Goal: Task Accomplishment & Management: Manage account settings

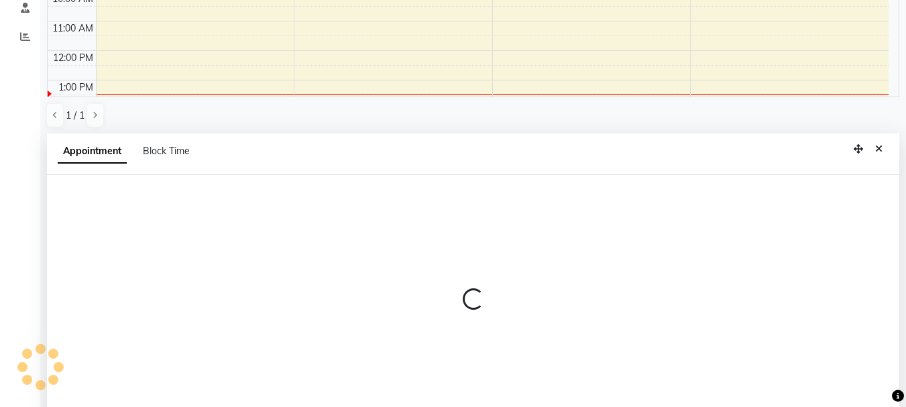
scroll to position [263, 0]
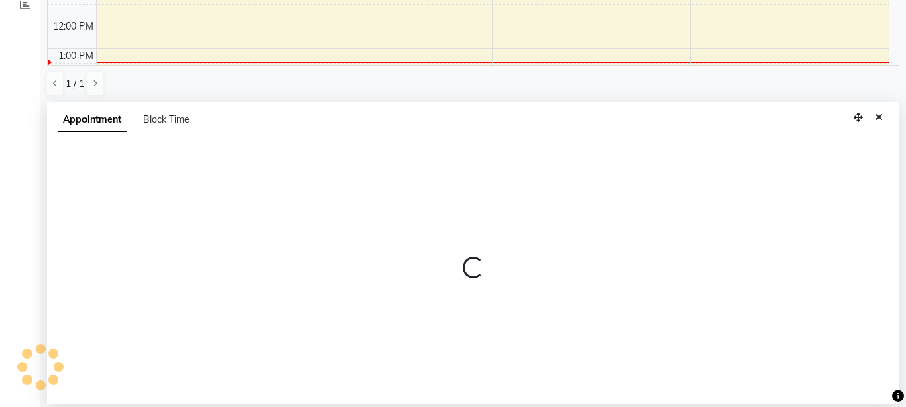
select select "31939"
select select "tentative"
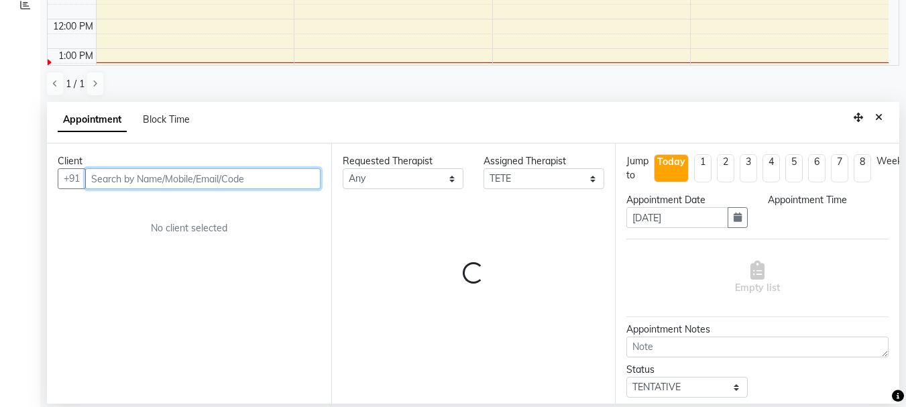
select select "690"
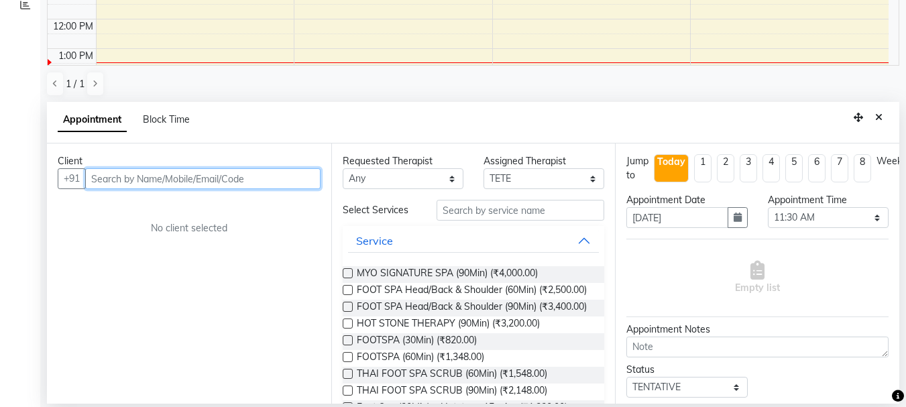
click at [130, 182] on input "text" at bounding box center [202, 178] width 235 height 21
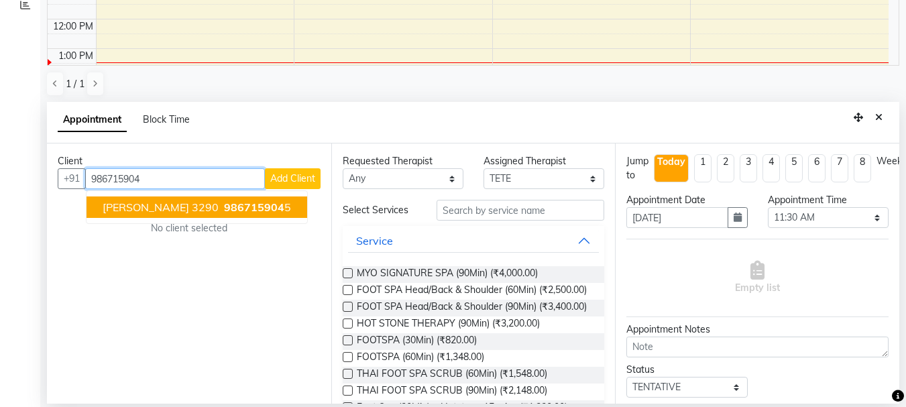
click at [162, 204] on span "[PERSON_NAME] 3290" at bounding box center [161, 206] width 116 height 13
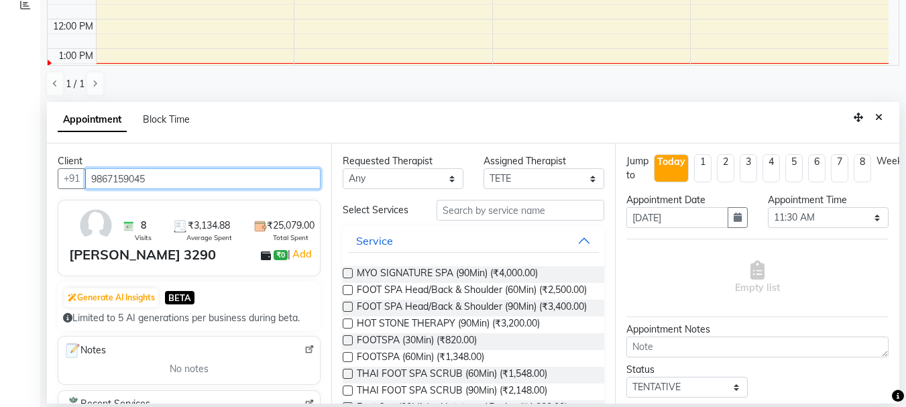
type input "9867159045"
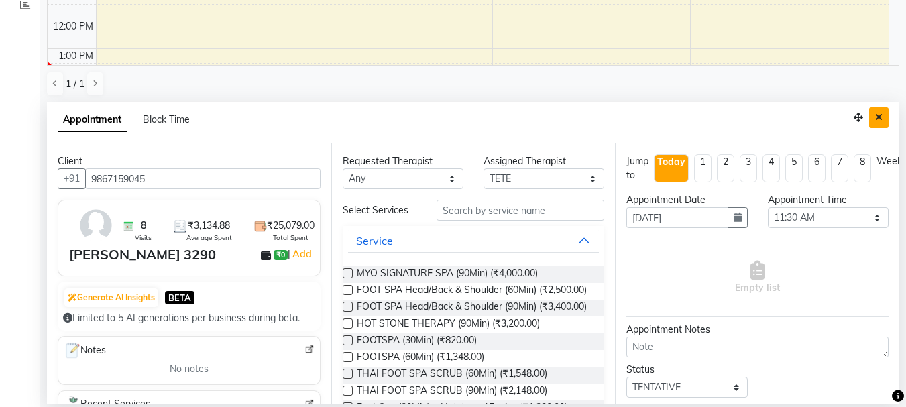
click at [879, 117] on icon "Close" at bounding box center [878, 117] width 7 height 9
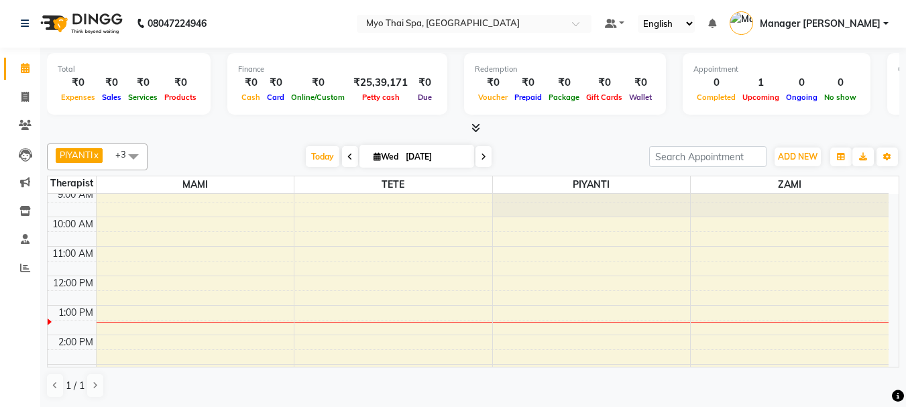
scroll to position [0, 0]
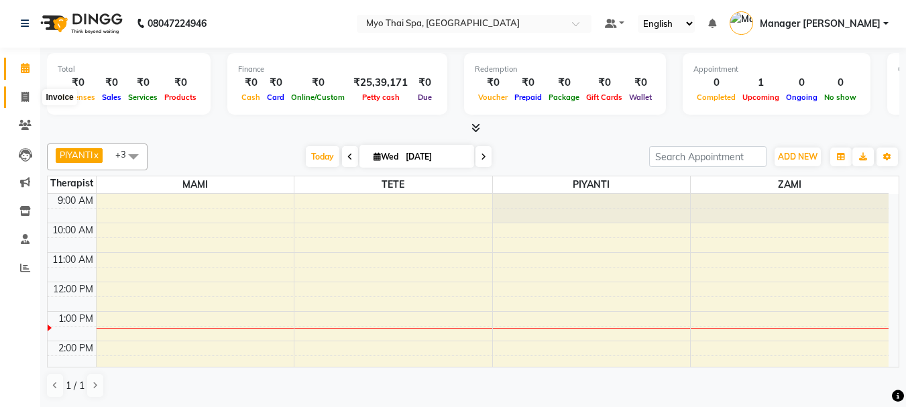
click at [17, 97] on span at bounding box center [24, 97] width 23 height 15
select select "service"
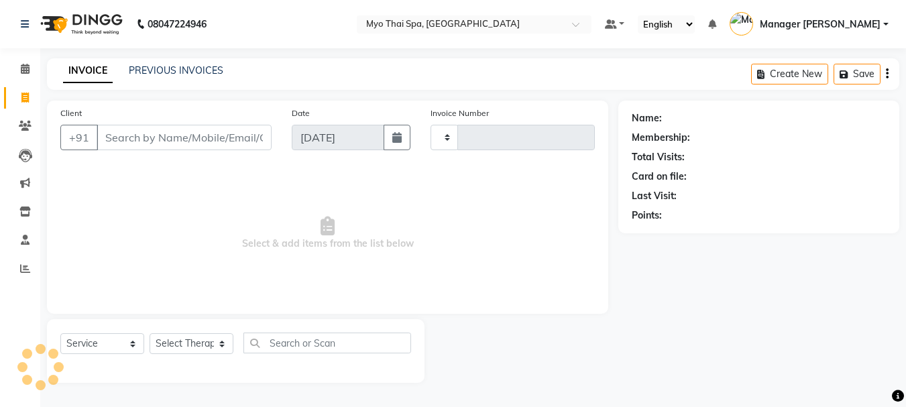
type input "1369"
select select "5086"
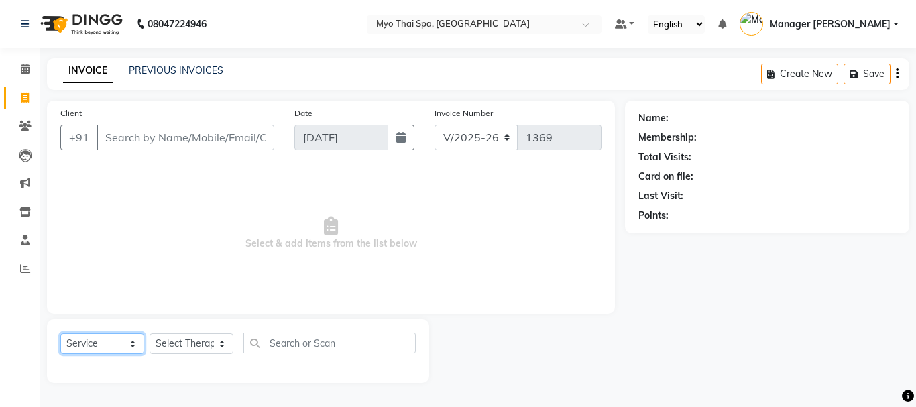
click at [119, 343] on select "Select Service Product Membership Package Voucher Prepaid Gift Card" at bounding box center [102, 343] width 84 height 21
click at [178, 130] on input "Client" at bounding box center [186, 137] width 178 height 25
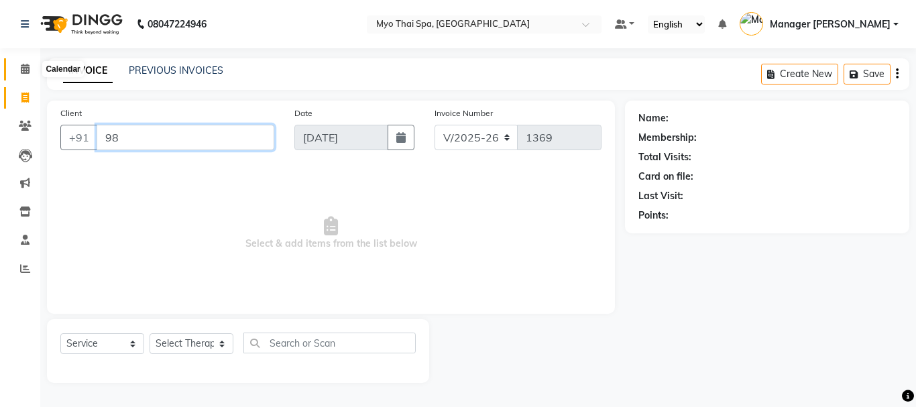
type input "98"
click at [21, 71] on icon at bounding box center [25, 69] width 9 height 10
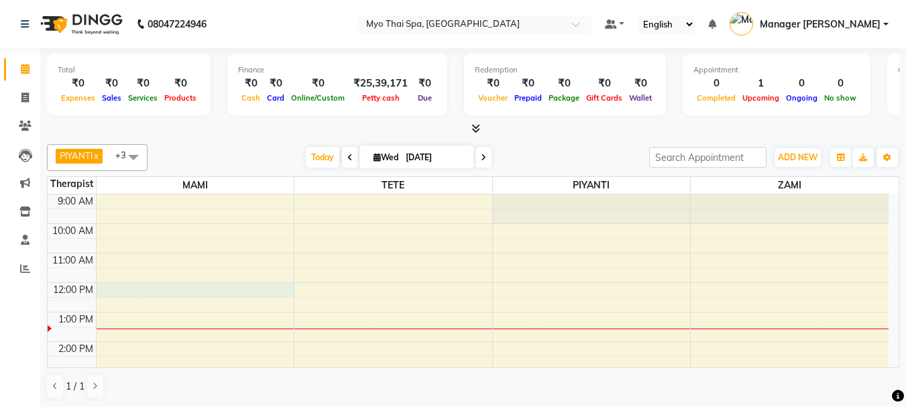
select select "33413"
select select "tentative"
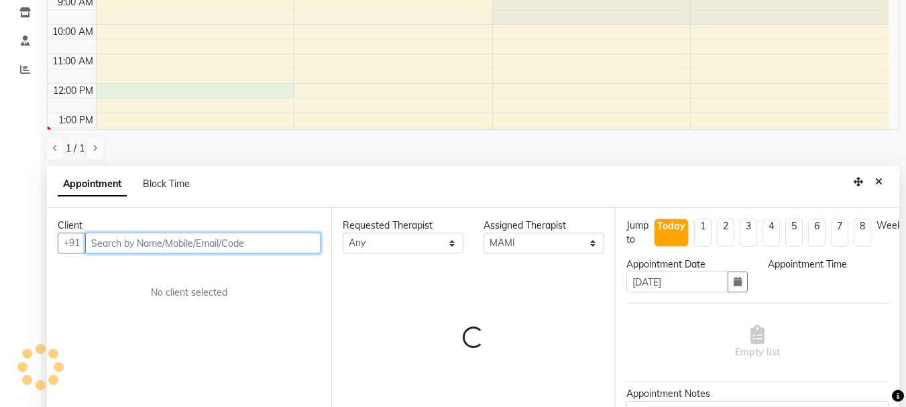
select select "720"
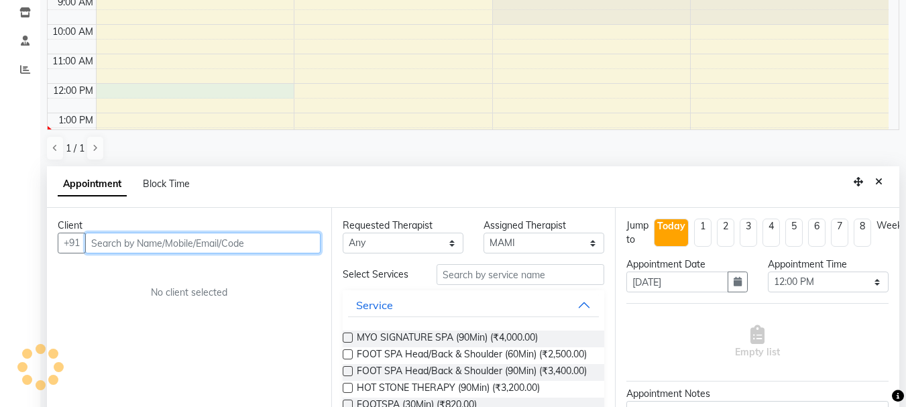
scroll to position [263, 0]
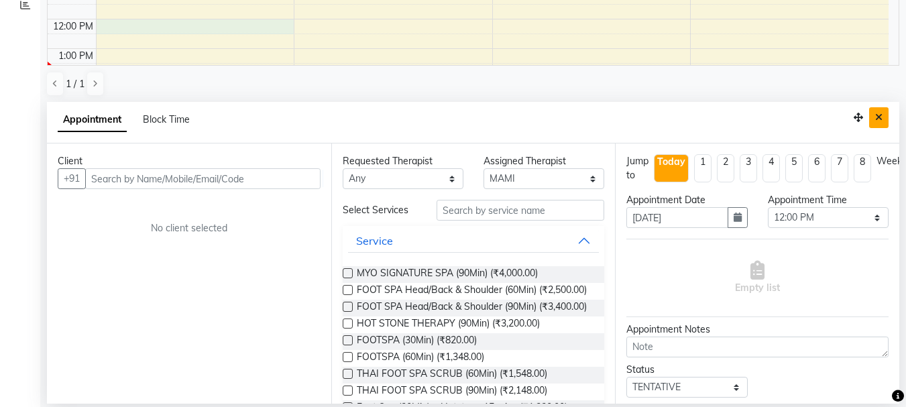
click at [880, 113] on icon "Close" at bounding box center [878, 117] width 7 height 9
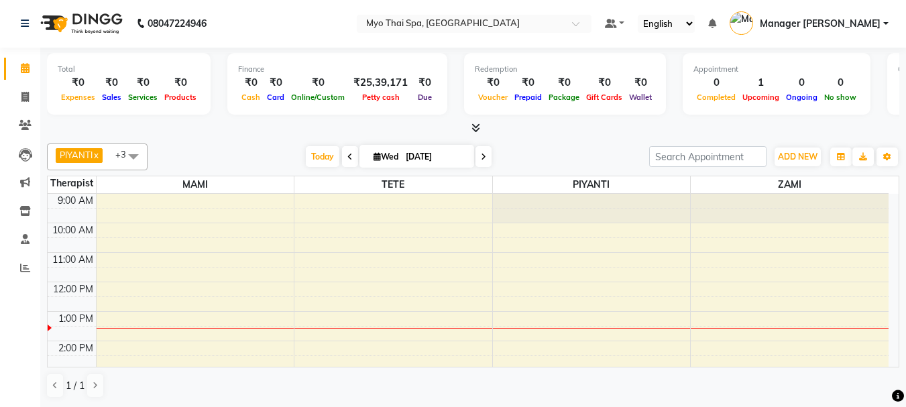
select select "67002"
select select "tentative"
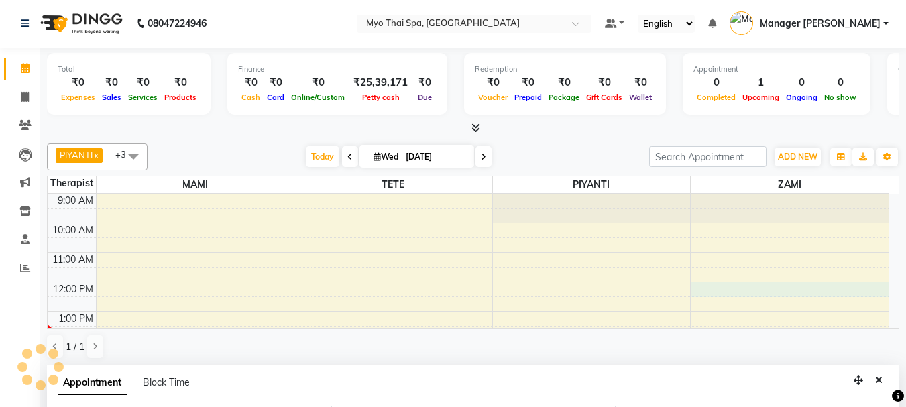
select select "720"
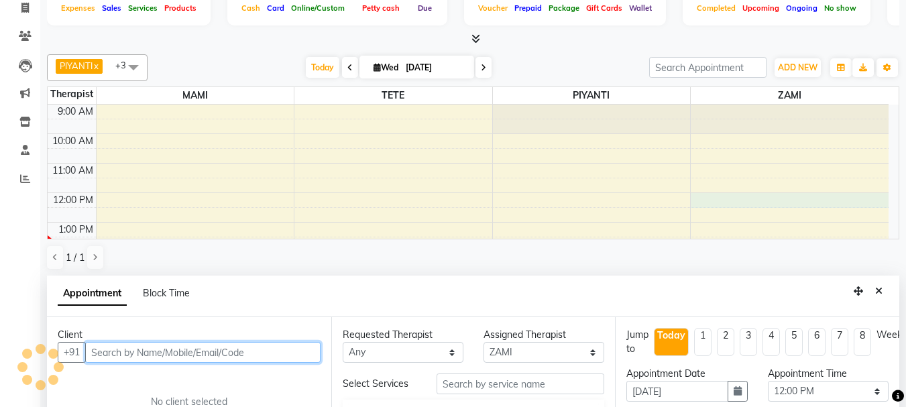
scroll to position [239, 0]
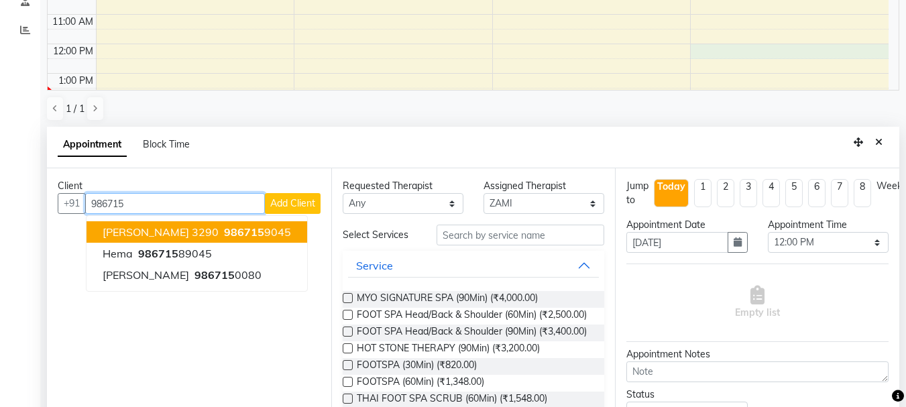
click at [224, 231] on span "986715" at bounding box center [244, 231] width 40 height 13
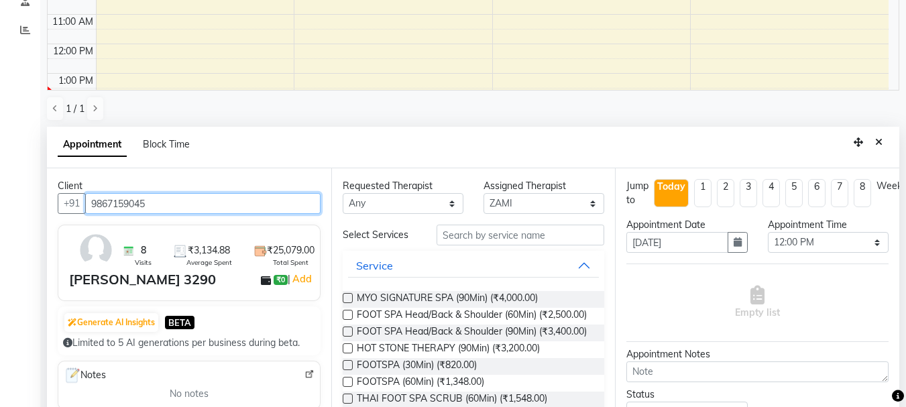
click at [226, 200] on input "9867159045" at bounding box center [202, 203] width 235 height 21
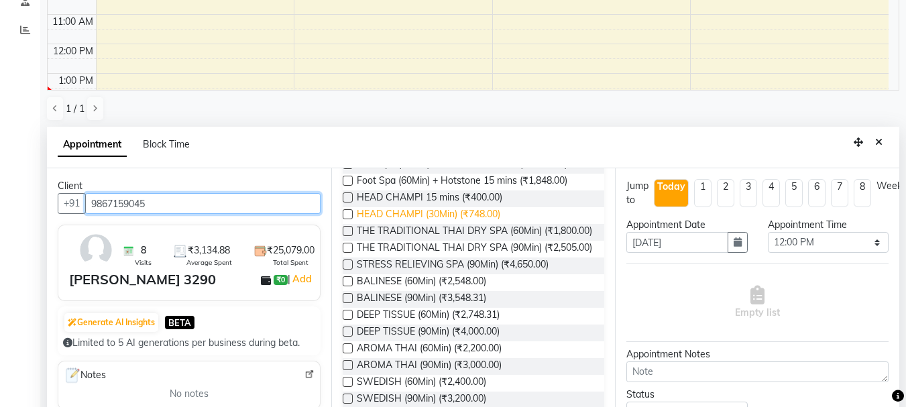
scroll to position [201, 0]
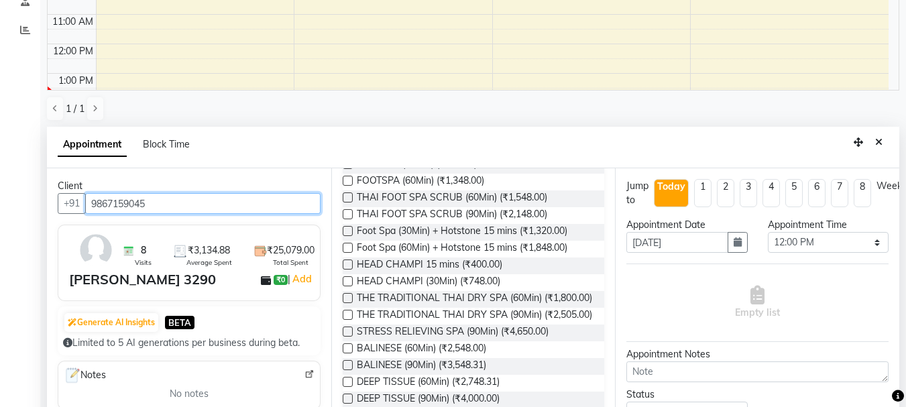
type input "9867159045"
click at [344, 169] on label at bounding box center [348, 164] width 10 height 10
click at [344, 170] on input "checkbox" at bounding box center [347, 165] width 9 height 9
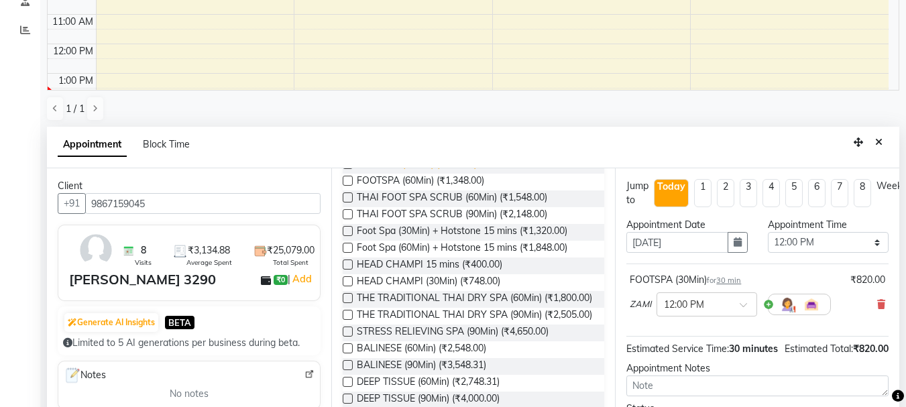
checkbox input "false"
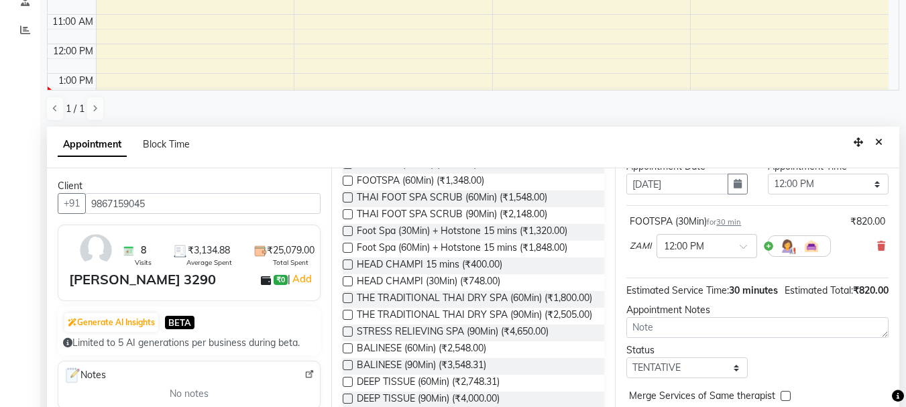
scroll to position [117, 0]
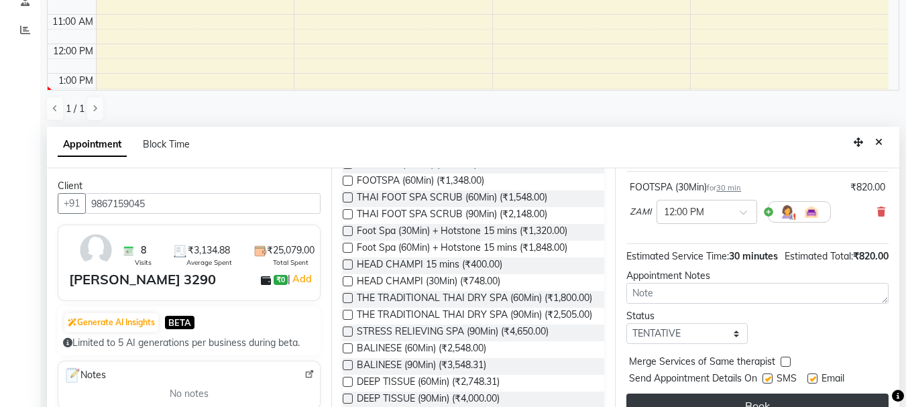
click at [688, 394] on button "Book" at bounding box center [757, 406] width 262 height 24
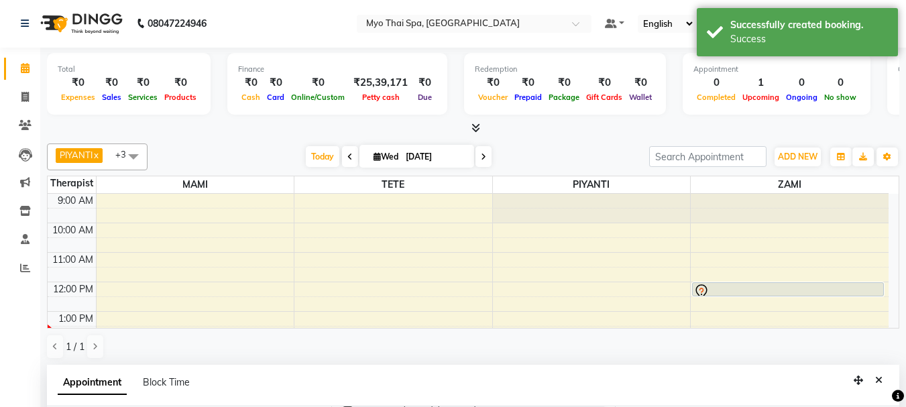
scroll to position [0, 0]
click at [21, 94] on icon at bounding box center [24, 98] width 7 height 10
select select "service"
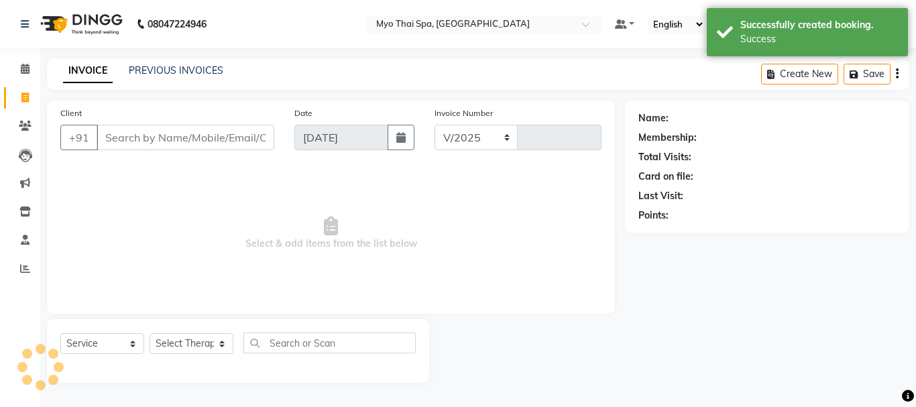
select select "5086"
type input "1369"
type input "9867159045"
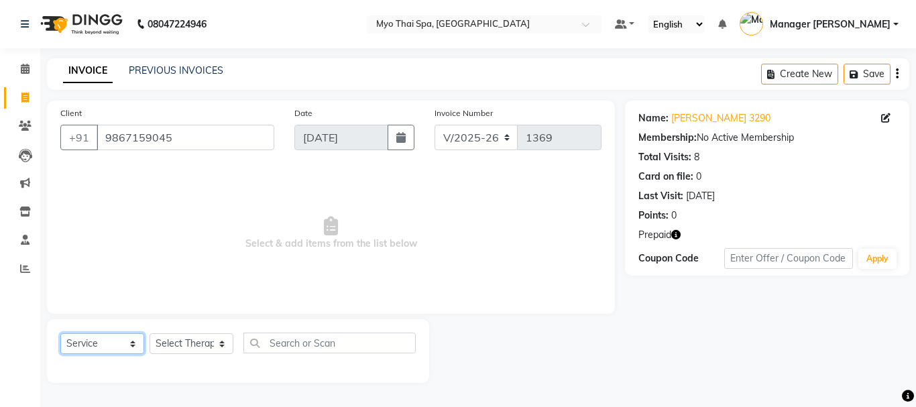
click at [113, 337] on select "Select Service Product Membership Package Voucher Prepaid Gift Card" at bounding box center [102, 343] width 84 height 21
select select "P"
click at [60, 333] on select "Select Service Product Membership Package Voucher Prepaid Gift Card" at bounding box center [102, 343] width 84 height 21
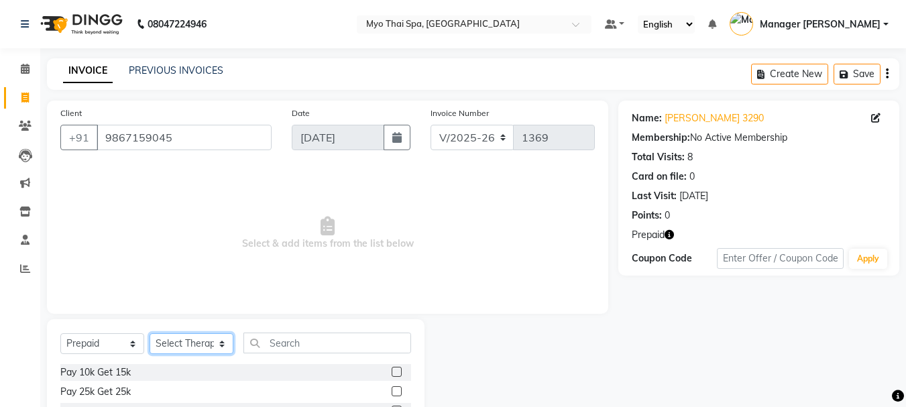
click at [188, 347] on select "Select Therapist [PERSON_NAME] MAMI Manager Amung Manager [PERSON_NAME] PIYANTI…" at bounding box center [191, 343] width 84 height 21
select select "63365"
click at [149, 333] on select "Select Therapist [PERSON_NAME] MAMI Manager Amung Manager [PERSON_NAME] PIYANTI…" at bounding box center [191, 343] width 84 height 21
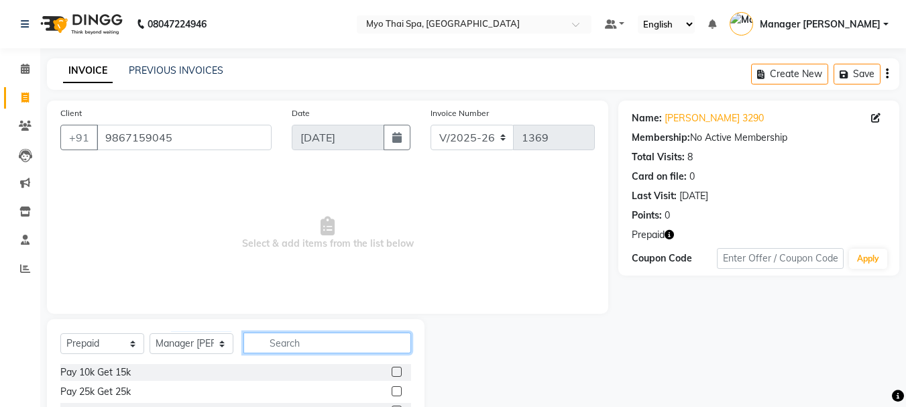
click at [295, 345] on input "text" at bounding box center [327, 342] width 168 height 21
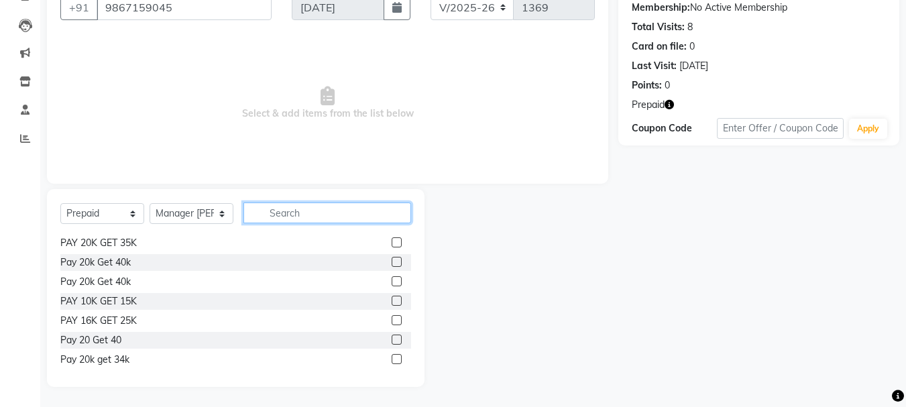
scroll to position [177, 0]
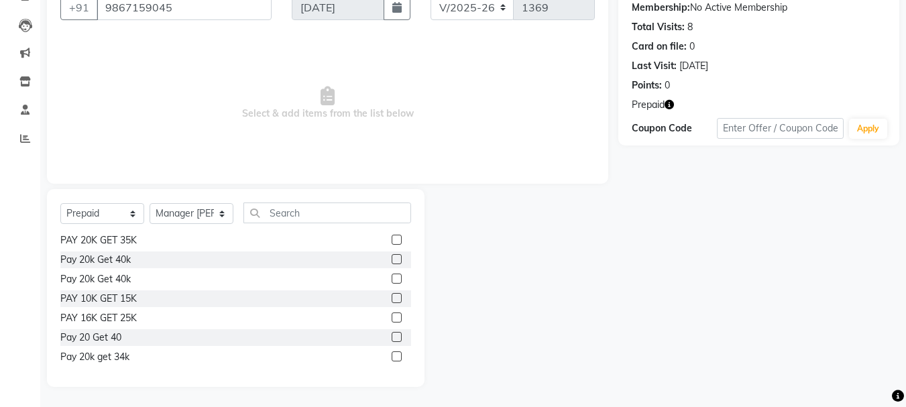
click at [180, 315] on div "PAY 16K GET 25K" at bounding box center [235, 318] width 351 height 17
click at [391, 317] on label at bounding box center [396, 317] width 10 height 10
click at [391, 317] on input "checkbox" at bounding box center [395, 318] width 9 height 9
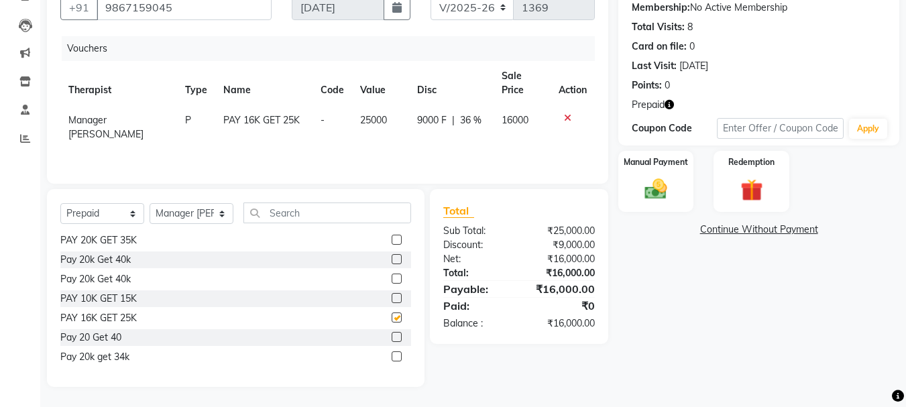
checkbox input "false"
click at [665, 198] on img at bounding box center [656, 189] width 38 height 27
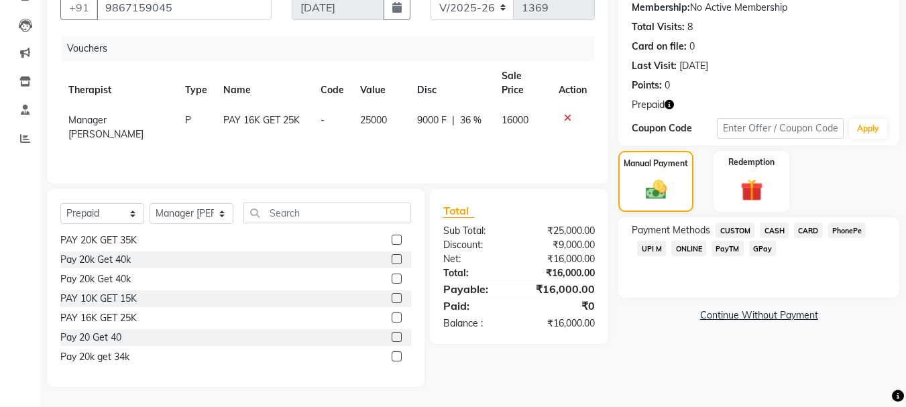
click at [769, 229] on span "CASH" at bounding box center [774, 230] width 29 height 15
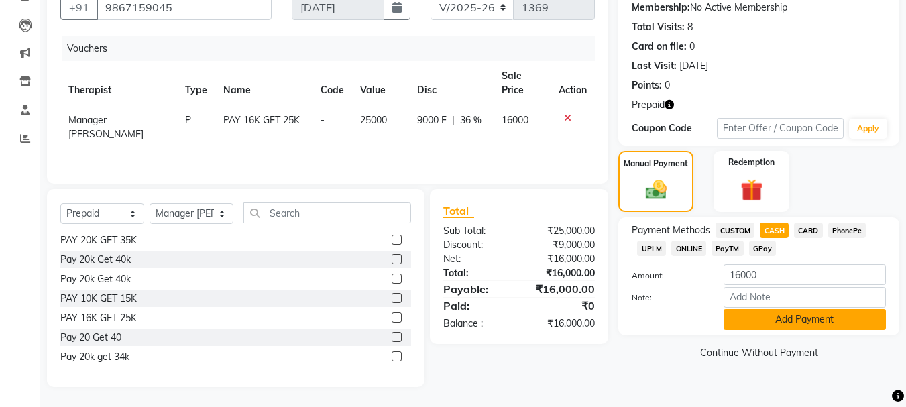
click at [784, 314] on button "Add Payment" at bounding box center [804, 319] width 162 height 21
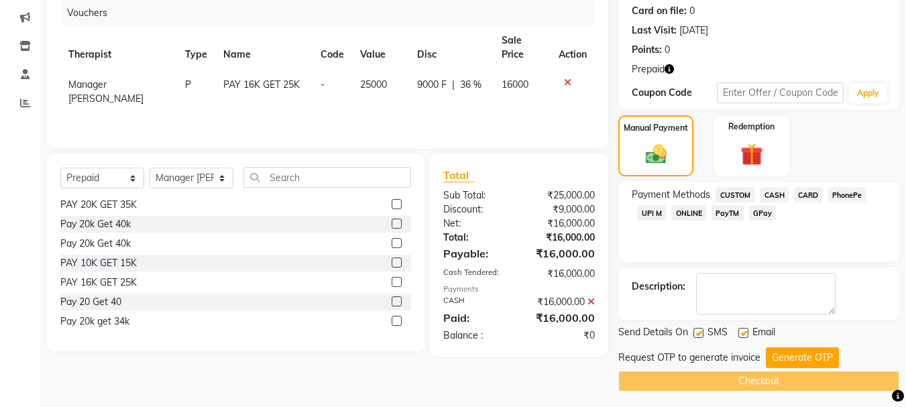
scroll to position [170, 0]
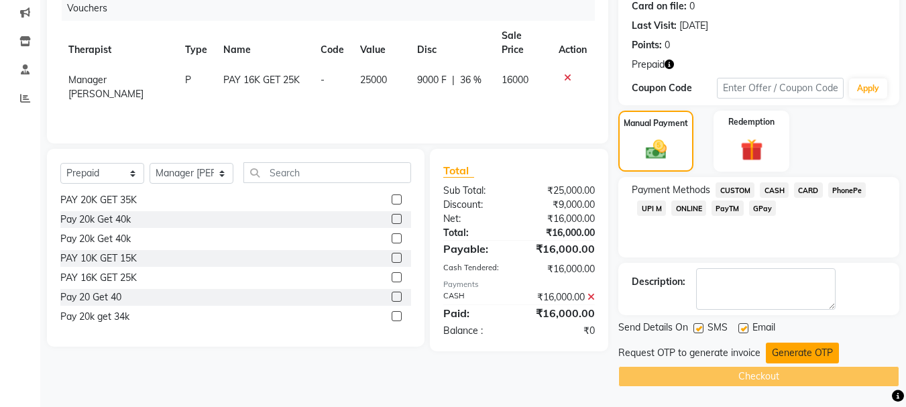
click at [803, 351] on button "Generate OTP" at bounding box center [802, 353] width 73 height 21
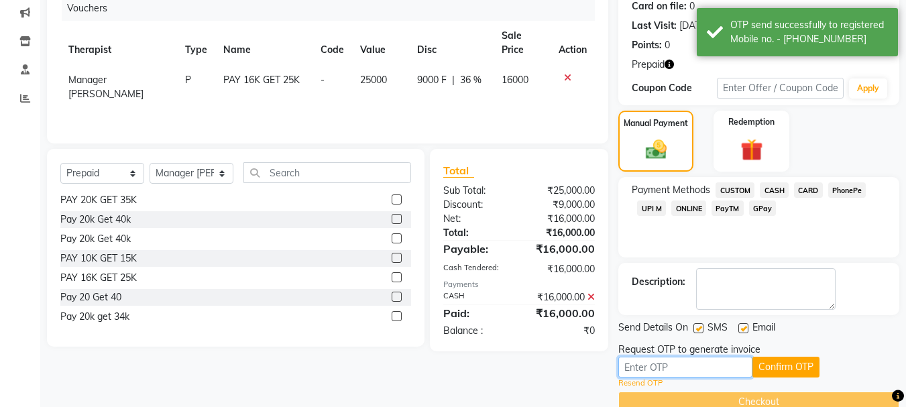
click at [698, 361] on input "text" at bounding box center [685, 367] width 134 height 21
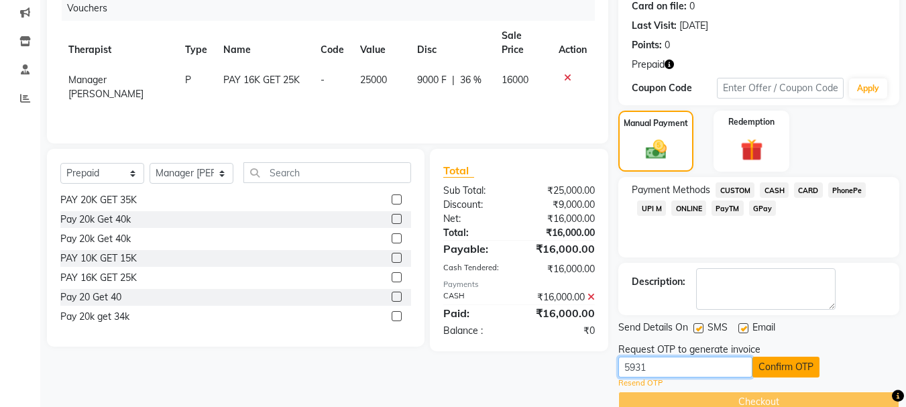
type input "5931"
click at [784, 369] on button "Confirm OTP" at bounding box center [785, 367] width 67 height 21
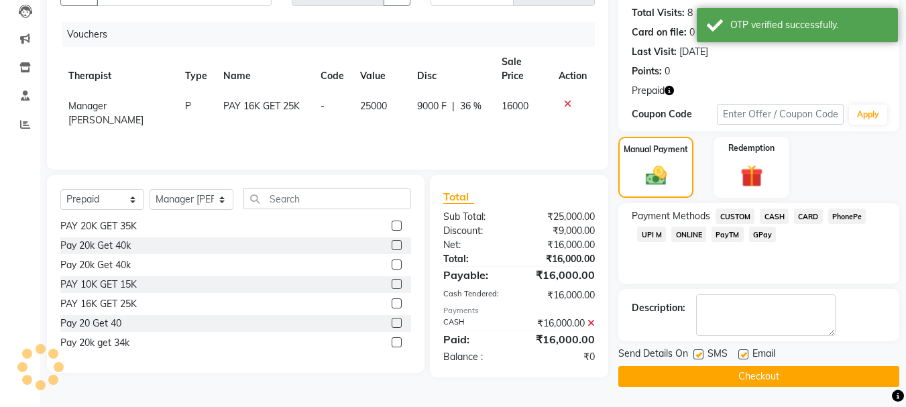
scroll to position [144, 0]
click at [737, 371] on button "Checkout" at bounding box center [758, 376] width 281 height 21
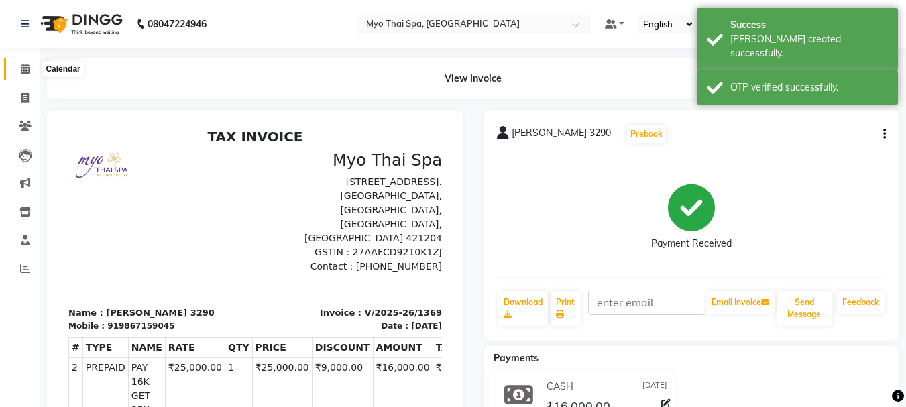
click at [22, 70] on icon at bounding box center [25, 69] width 9 height 10
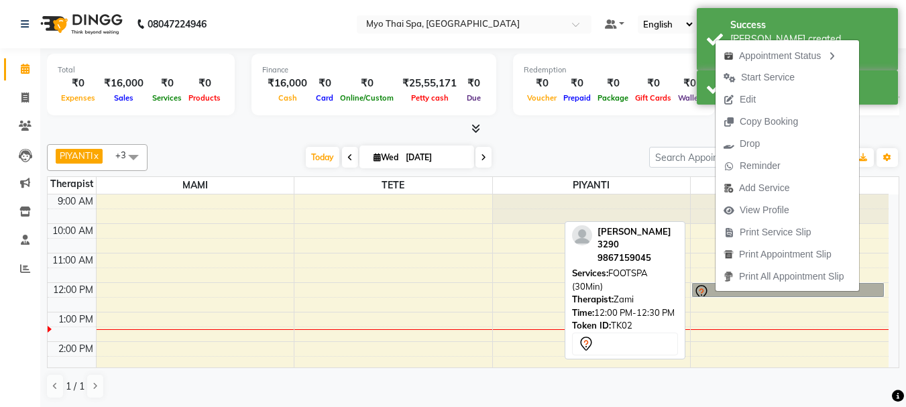
click at [713, 292] on link "[PERSON_NAME] 3290, TK02, 12:00 PM-12:30 PM, FOOTSPA (30Min)" at bounding box center [788, 290] width 192 height 14
select select "7"
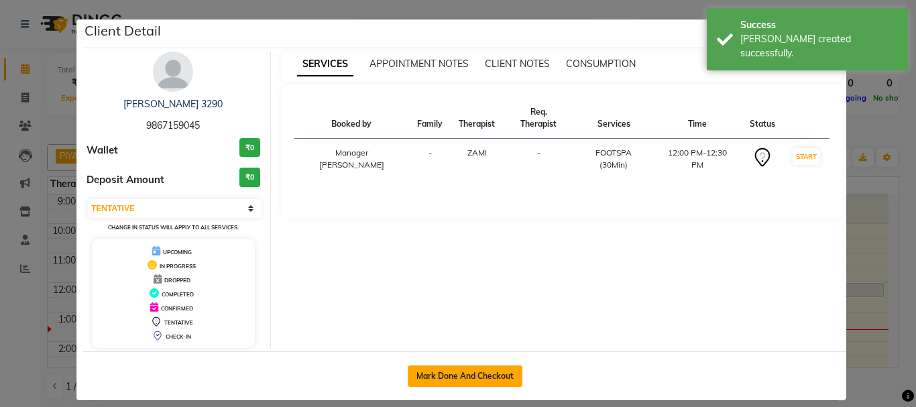
click at [473, 372] on button "Mark Done And Checkout" at bounding box center [465, 375] width 115 height 21
select select "service"
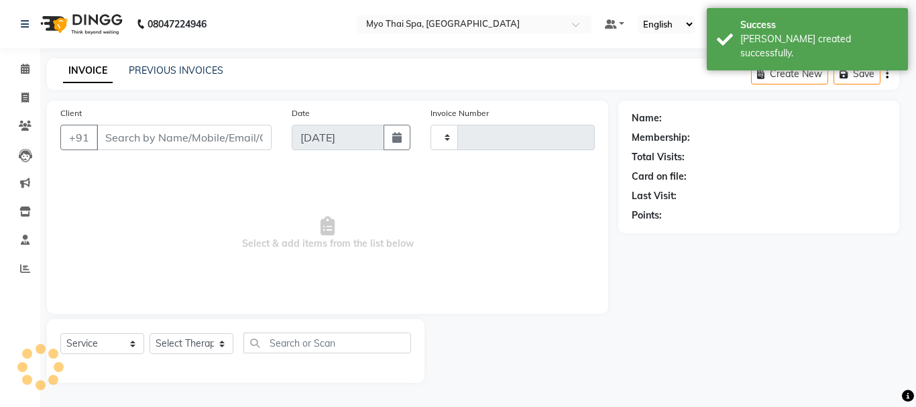
type input "1370"
select select "5086"
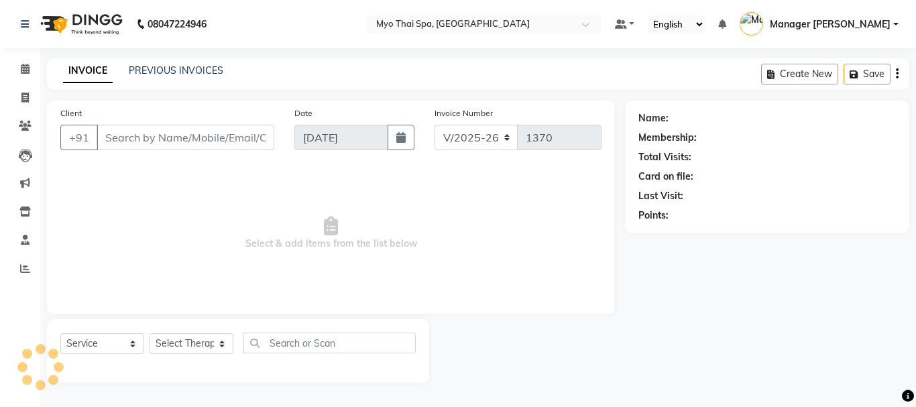
type input "9867159045"
select select "67002"
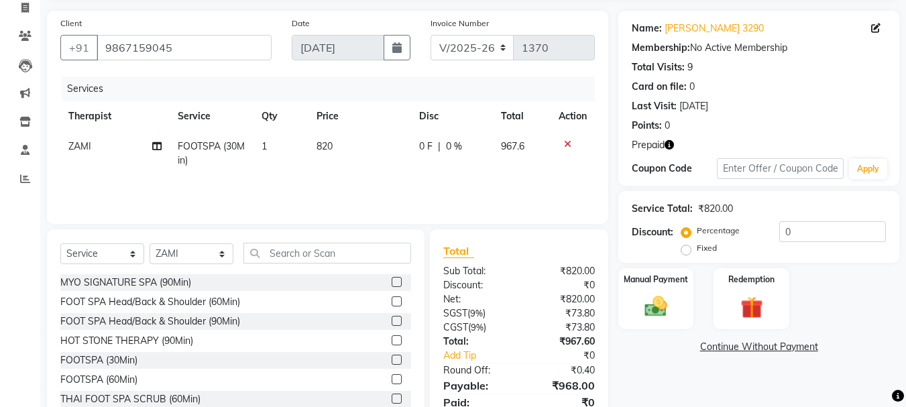
scroll to position [143, 0]
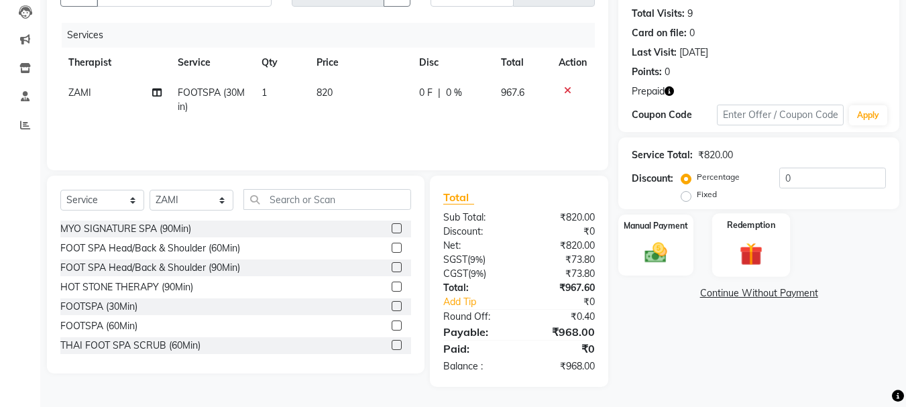
click at [753, 247] on img at bounding box center [751, 253] width 38 height 29
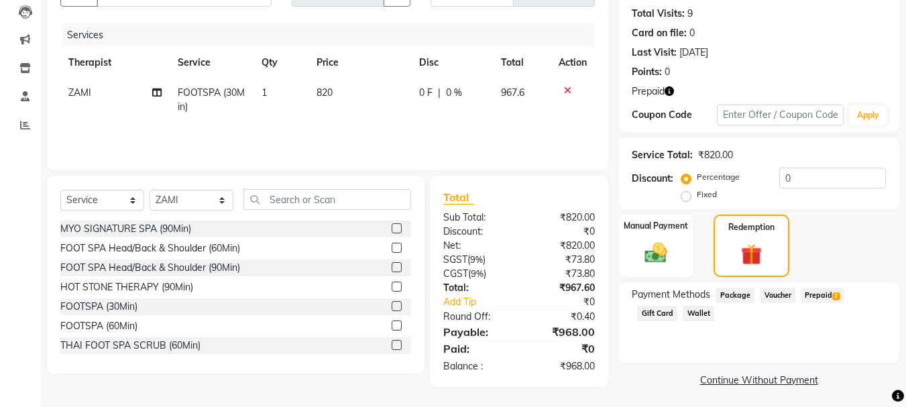
click at [805, 293] on span "Prepaid 2" at bounding box center [822, 295] width 44 height 15
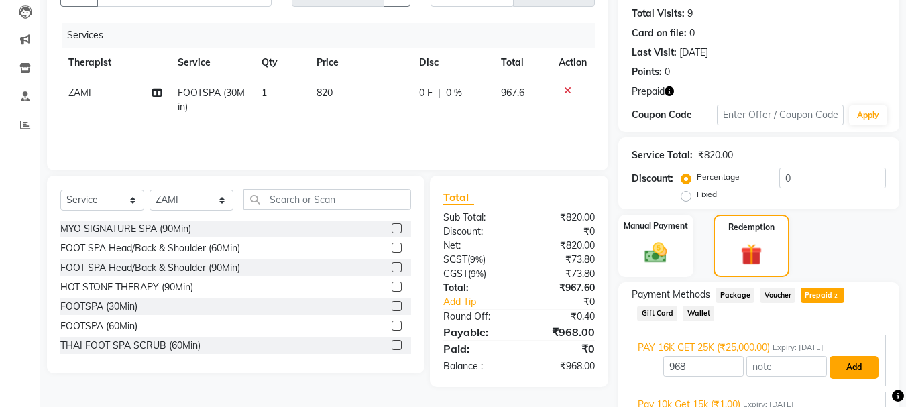
click at [840, 365] on button "Add" at bounding box center [853, 367] width 49 height 23
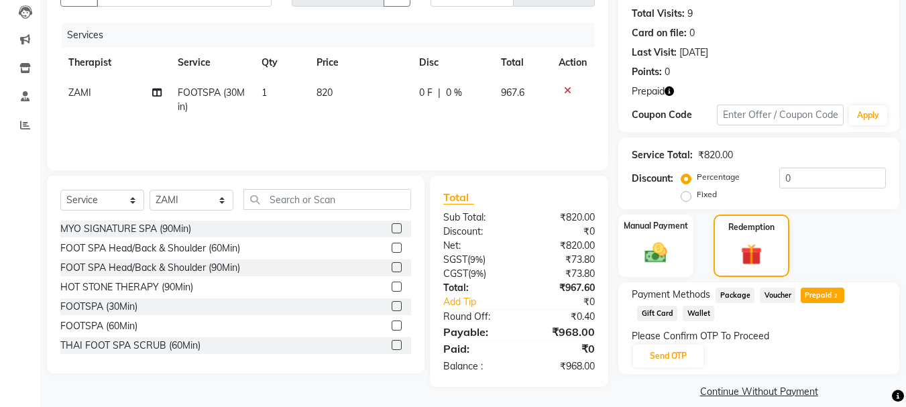
scroll to position [158, 0]
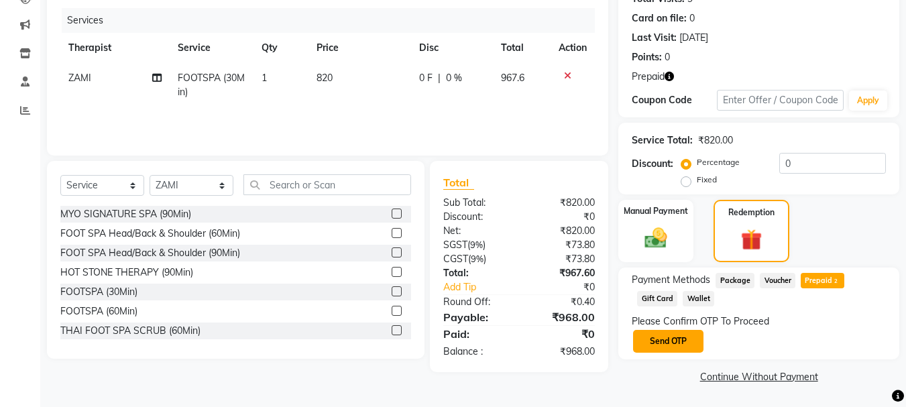
click at [703, 335] on button "Send OTP" at bounding box center [668, 341] width 70 height 23
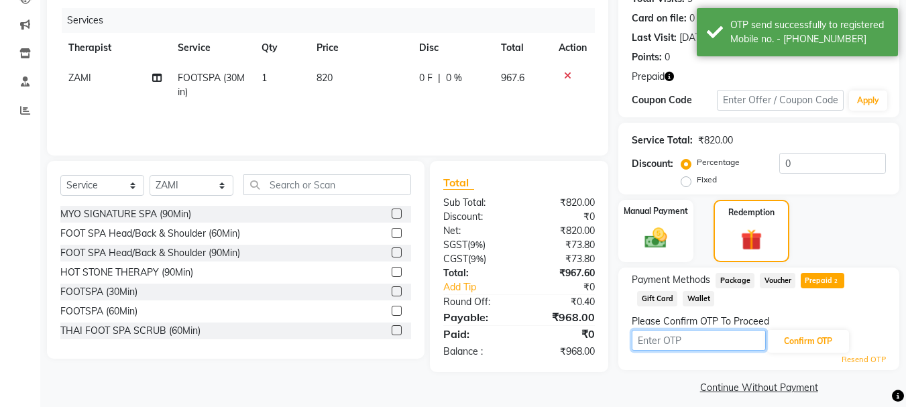
click at [740, 339] on input "text" at bounding box center [698, 340] width 134 height 21
type input "5931"
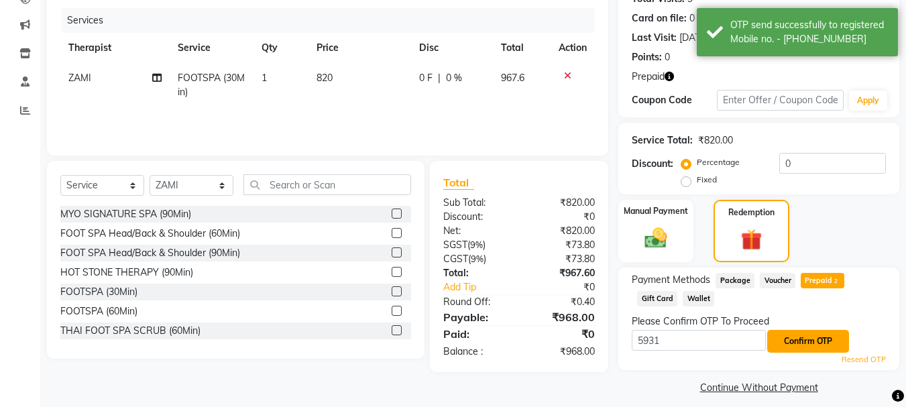
click at [821, 340] on button "Confirm OTP" at bounding box center [808, 341] width 82 height 23
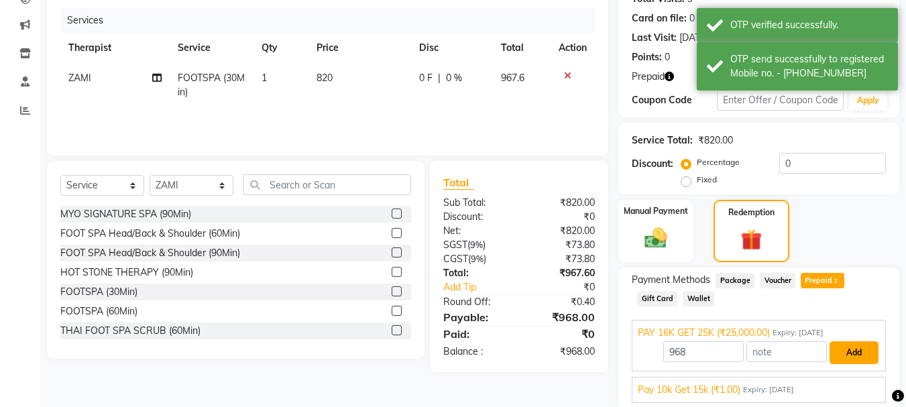
click at [847, 358] on button "Add" at bounding box center [853, 352] width 49 height 23
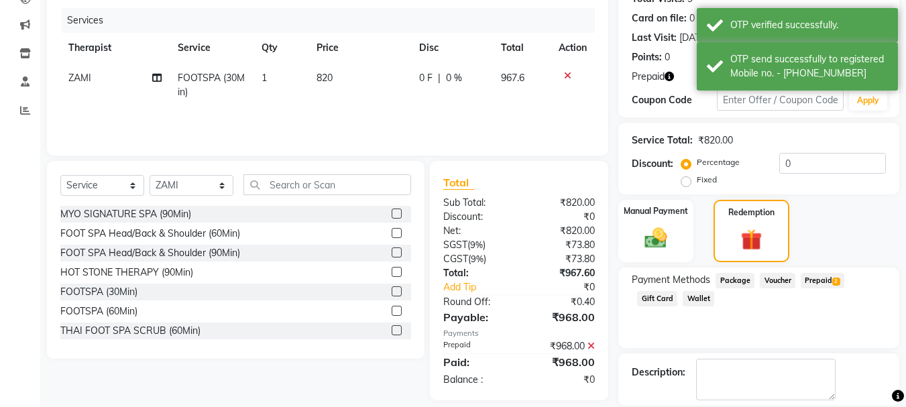
scroll to position [223, 0]
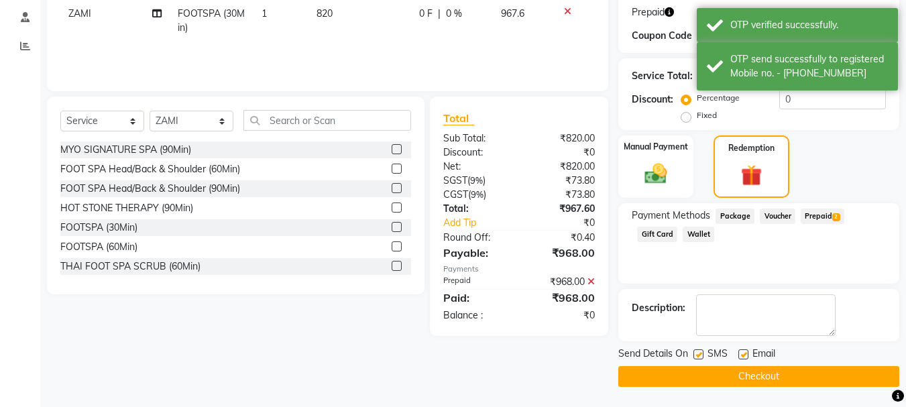
click at [776, 377] on button "Checkout" at bounding box center [758, 376] width 281 height 21
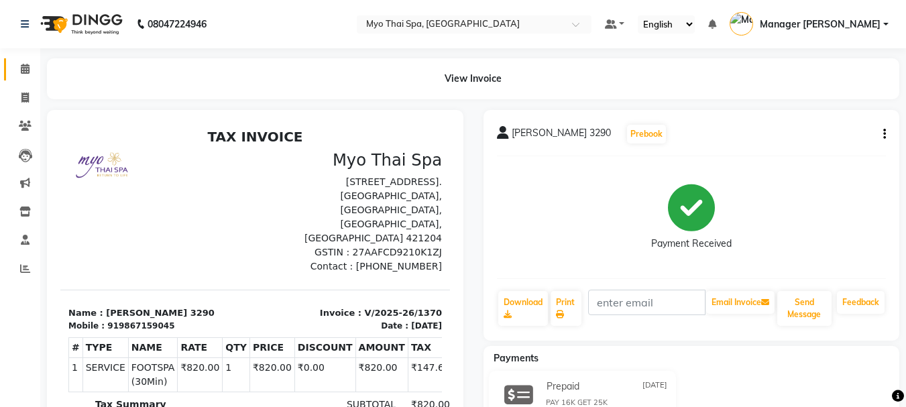
click at [21, 70] on icon at bounding box center [25, 69] width 9 height 10
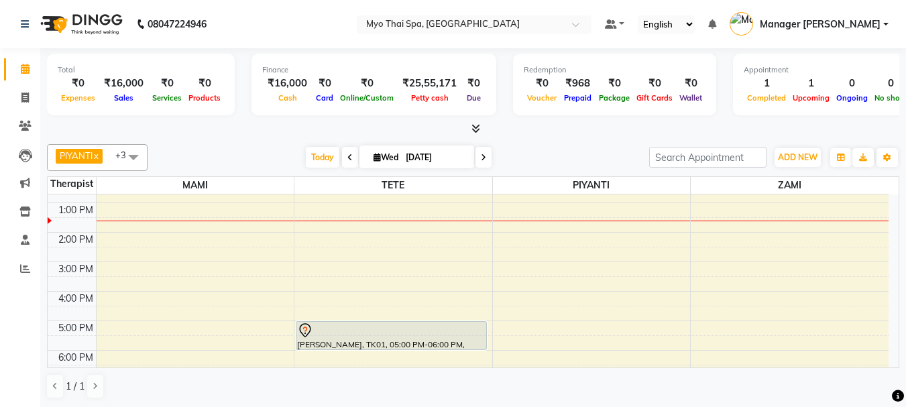
scroll to position [67, 0]
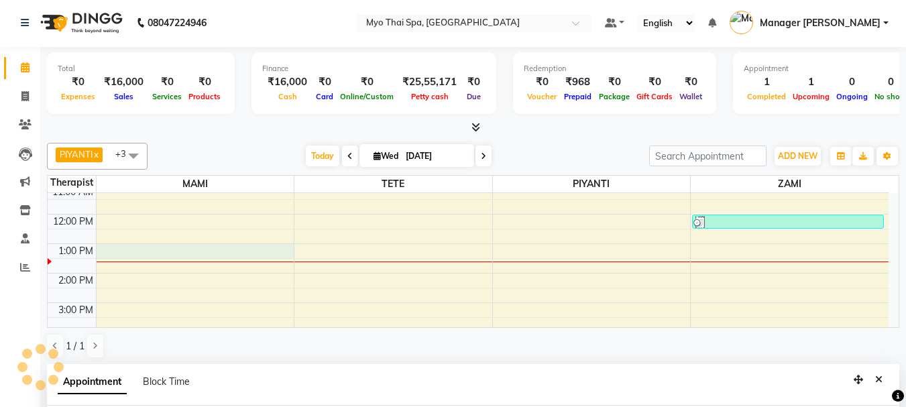
select select "33413"
select select "780"
select select "tentative"
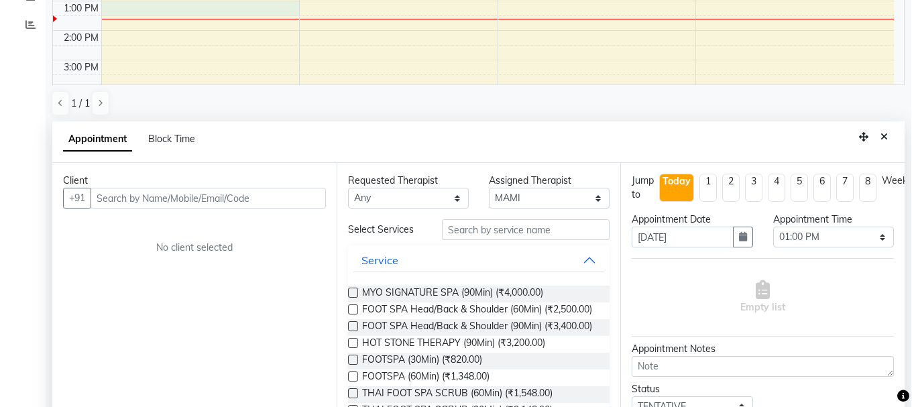
scroll to position [263, 0]
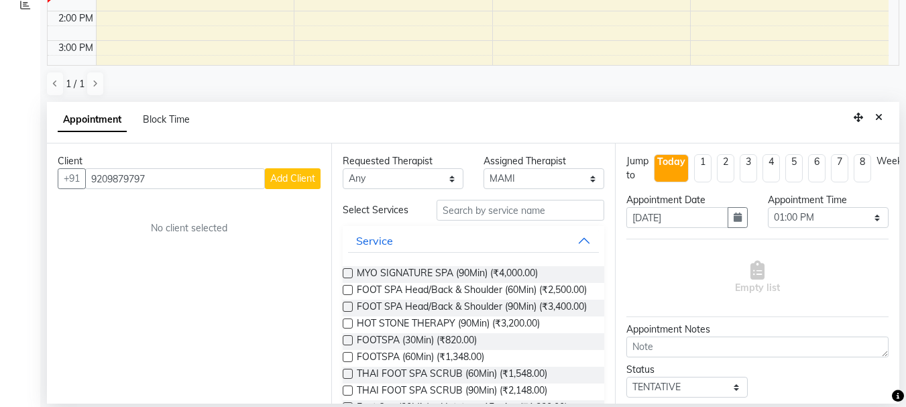
type input "9209879797"
click at [284, 175] on span "Add Client" at bounding box center [292, 178] width 45 height 12
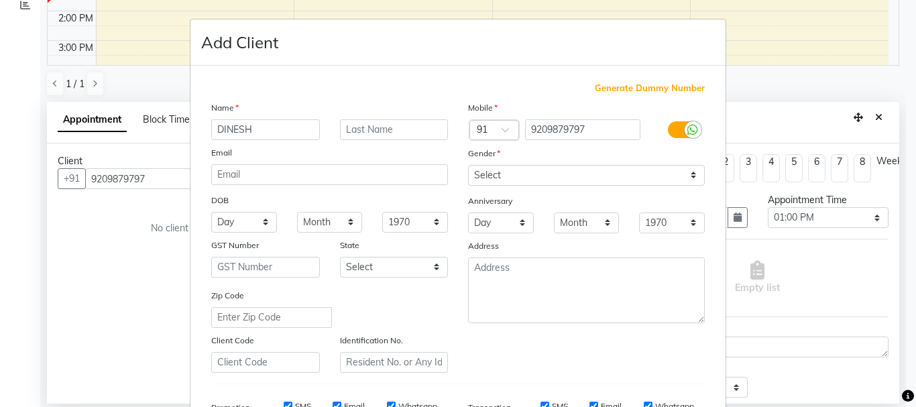
type input "DINESH"
drag, startPoint x: 669, startPoint y: 172, endPoint x: 651, endPoint y: 174, distance: 18.2
click at [669, 172] on select "Select [DEMOGRAPHIC_DATA] [DEMOGRAPHIC_DATA] Other Prefer Not To Say" at bounding box center [586, 175] width 237 height 21
select select "[DEMOGRAPHIC_DATA]"
click at [468, 165] on select "Select [DEMOGRAPHIC_DATA] [DEMOGRAPHIC_DATA] Other Prefer Not To Say" at bounding box center [586, 175] width 237 height 21
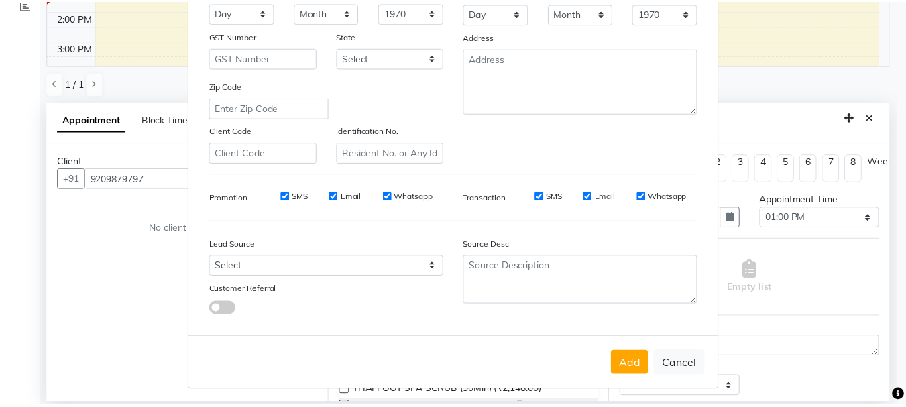
scroll to position [212, 0]
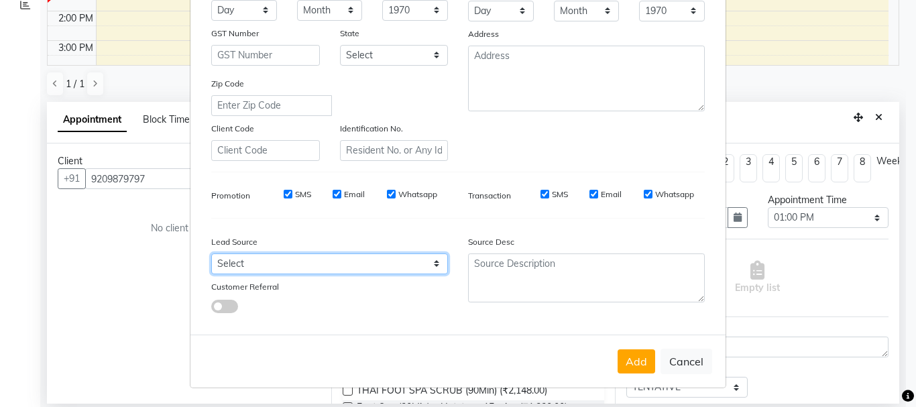
click at [420, 260] on select "Select Walk-in Referral Internet Friend Word of Mouth Advertisement Facebook Ju…" at bounding box center [329, 263] width 237 height 21
select select "33578"
click at [211, 253] on select "Select Walk-in Referral Internet Friend Word of Mouth Advertisement Facebook Ju…" at bounding box center [329, 263] width 237 height 21
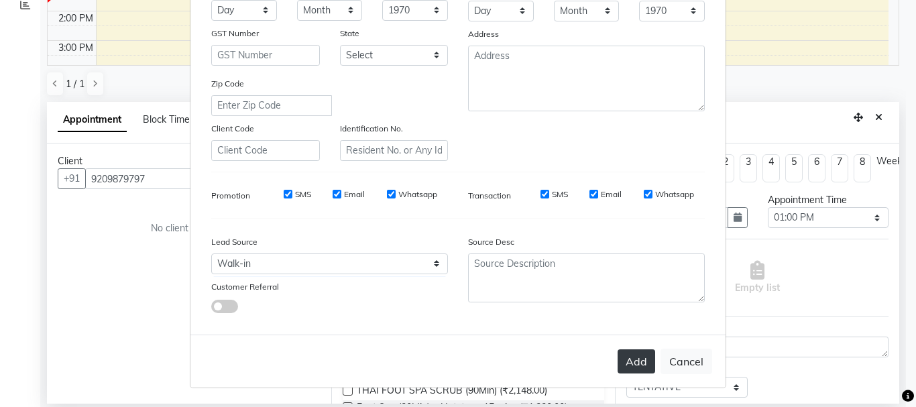
click at [634, 370] on button "Add" at bounding box center [636, 361] width 38 height 24
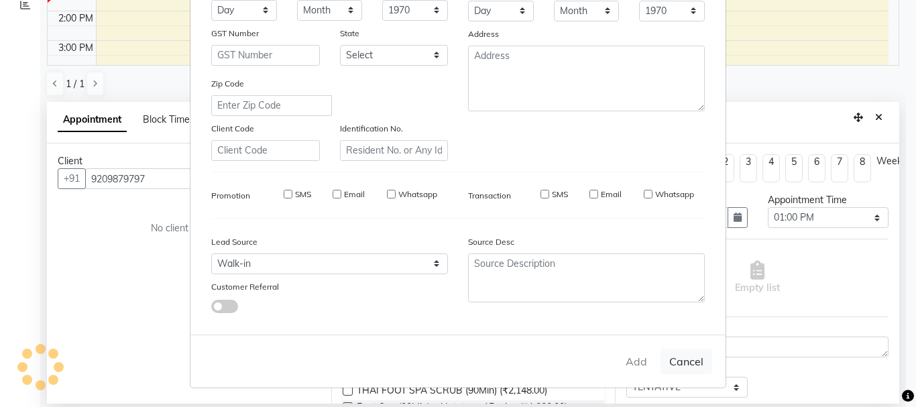
select select
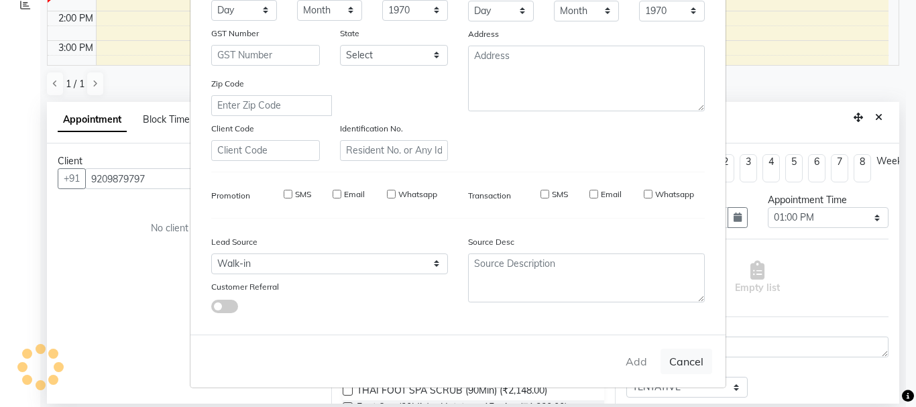
select select
checkbox input "false"
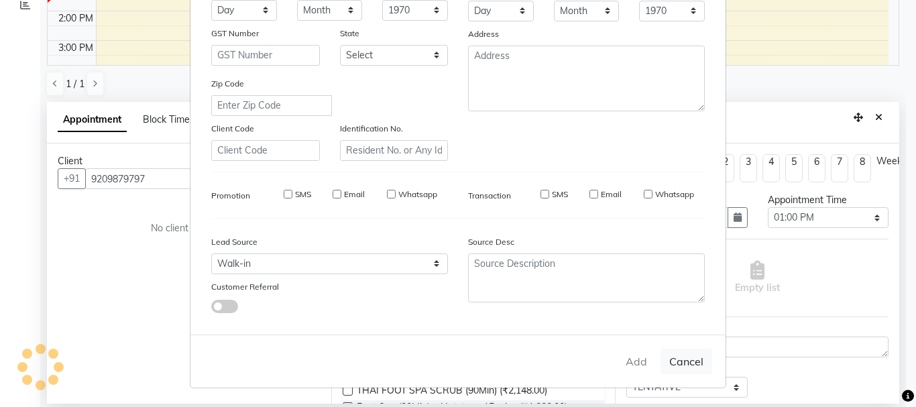
checkbox input "false"
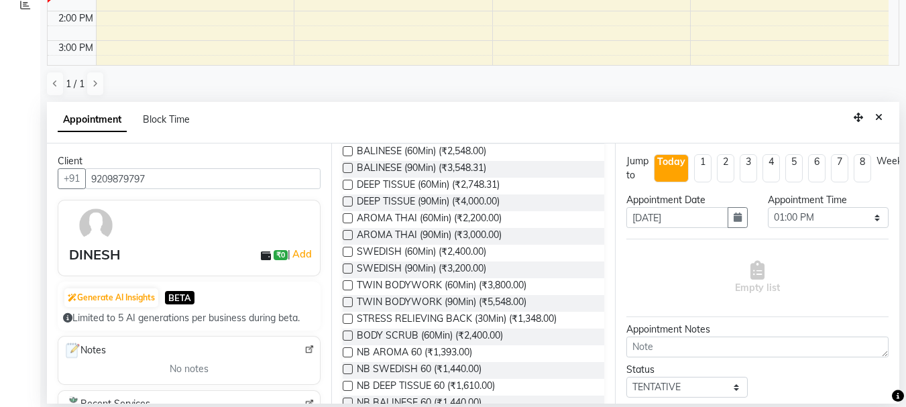
scroll to position [402, 0]
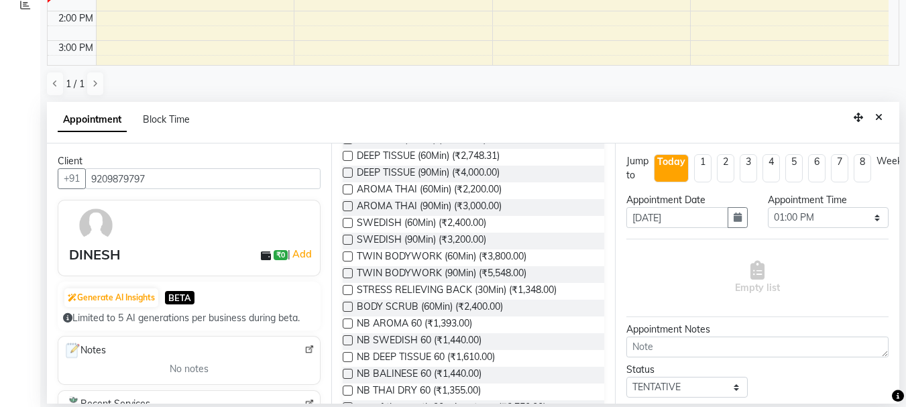
click at [348, 161] on label at bounding box center [348, 156] width 10 height 10
click at [348, 162] on input "checkbox" at bounding box center [347, 157] width 9 height 9
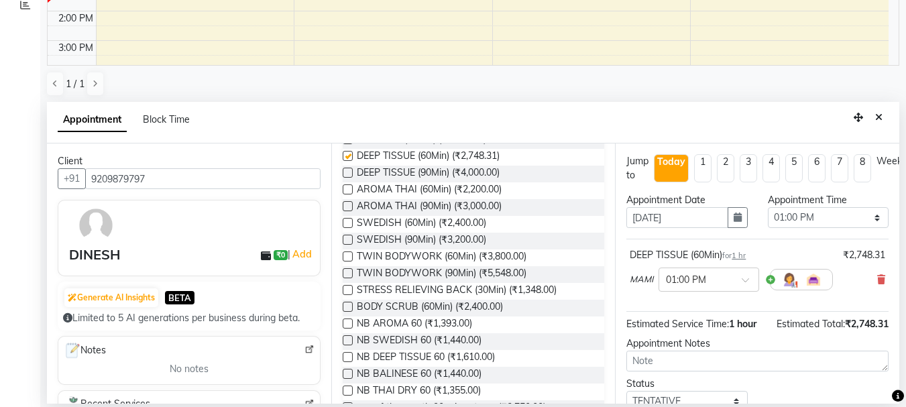
checkbox input "false"
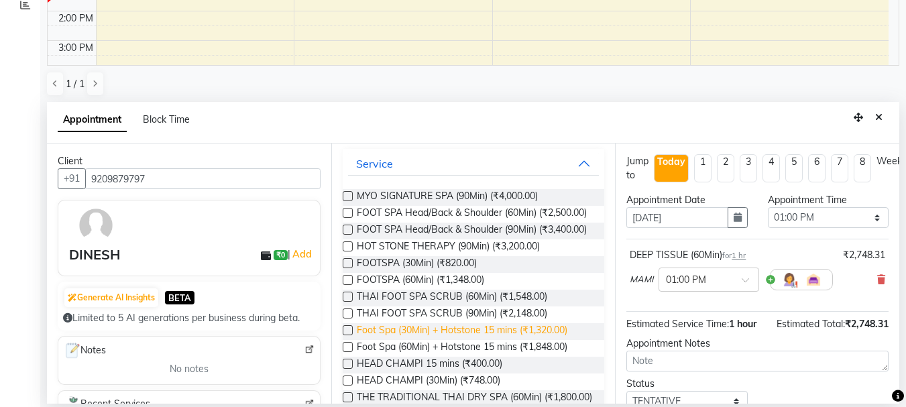
scroll to position [0, 0]
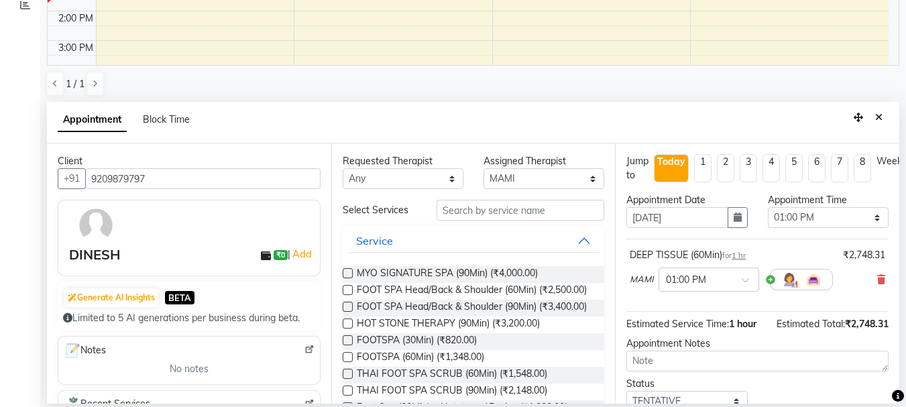
click at [346, 290] on label at bounding box center [348, 290] width 10 height 10
click at [346, 290] on input "checkbox" at bounding box center [347, 291] width 9 height 9
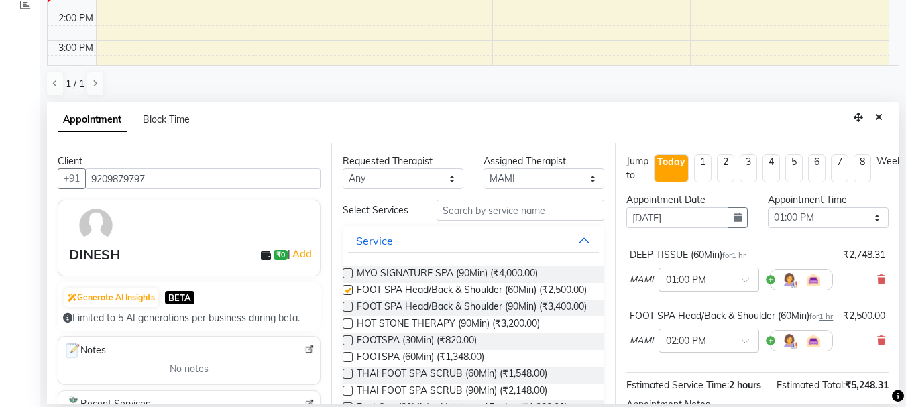
checkbox input "false"
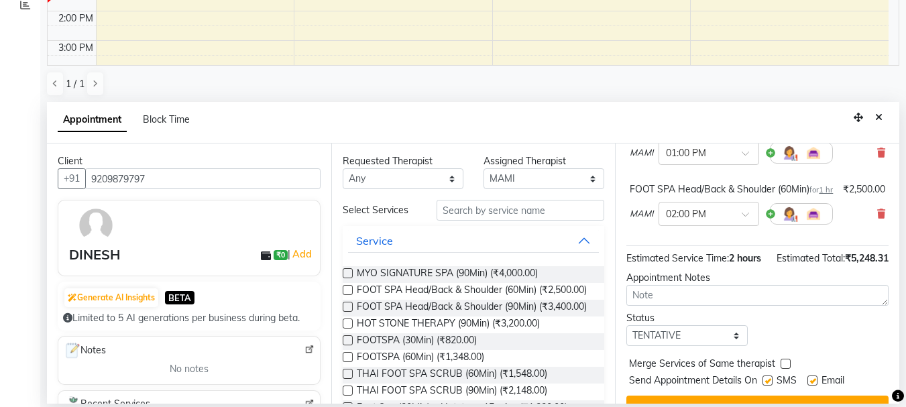
scroll to position [192, 0]
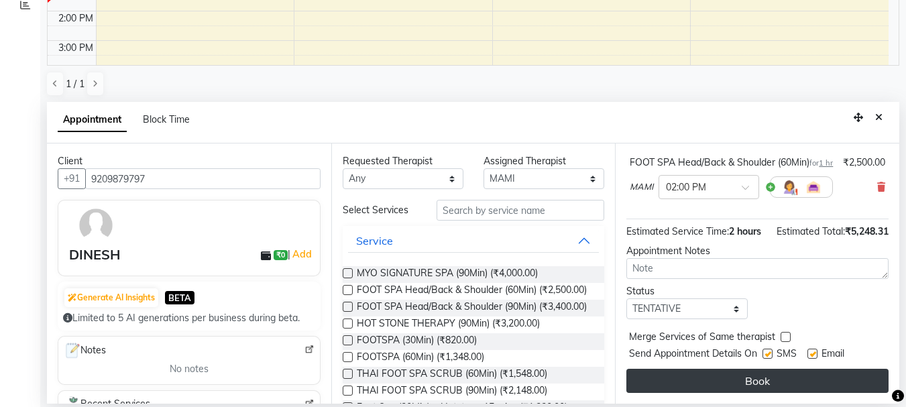
click at [753, 369] on button "Book" at bounding box center [757, 381] width 262 height 24
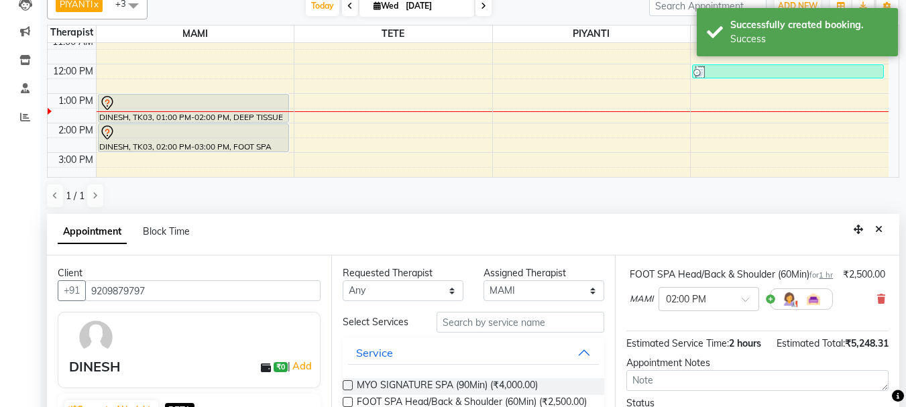
scroll to position [0, 0]
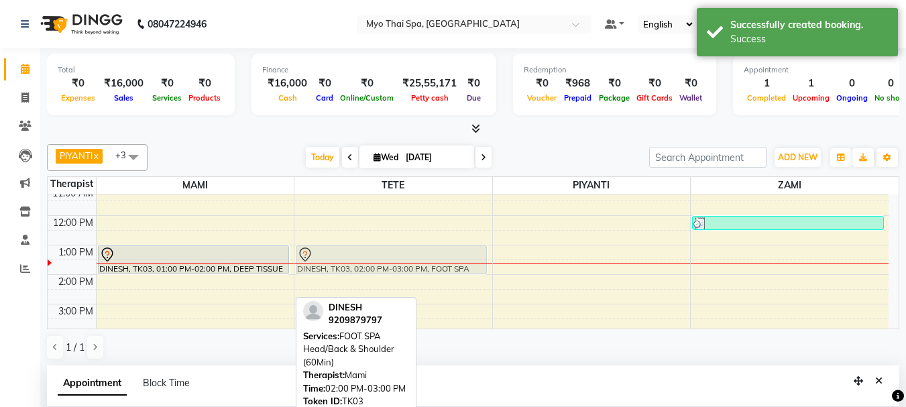
drag, startPoint x: 210, startPoint y: 287, endPoint x: 412, endPoint y: 255, distance: 203.6
click at [412, 255] on tr "DINESH, TK03, 01:00 PM-02:00 PM, DEEP TISSUE (60Min) DINESH, TK03, 02:00 PM-03:…" at bounding box center [468, 333] width 841 height 412
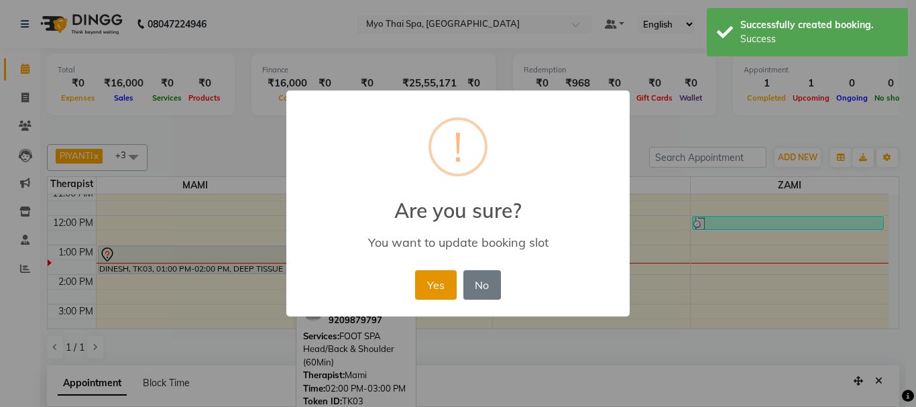
click at [446, 280] on button "Yes" at bounding box center [435, 284] width 41 height 29
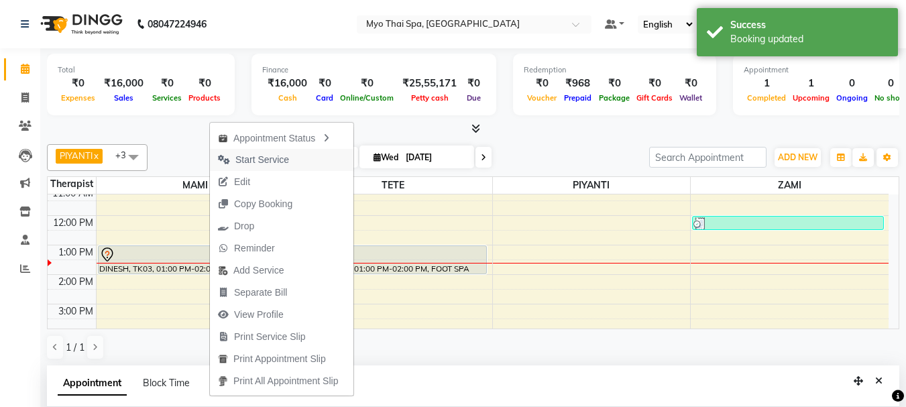
click at [267, 164] on span "Start Service" at bounding box center [262, 160] width 54 height 14
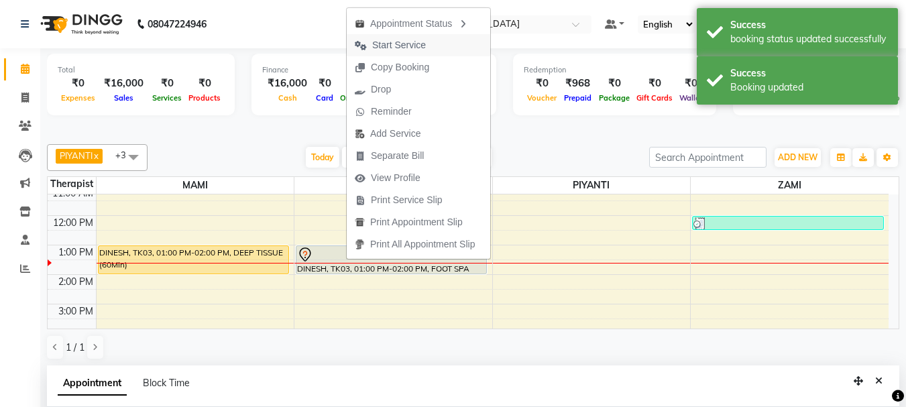
click at [408, 48] on span "Start Service" at bounding box center [399, 45] width 54 height 14
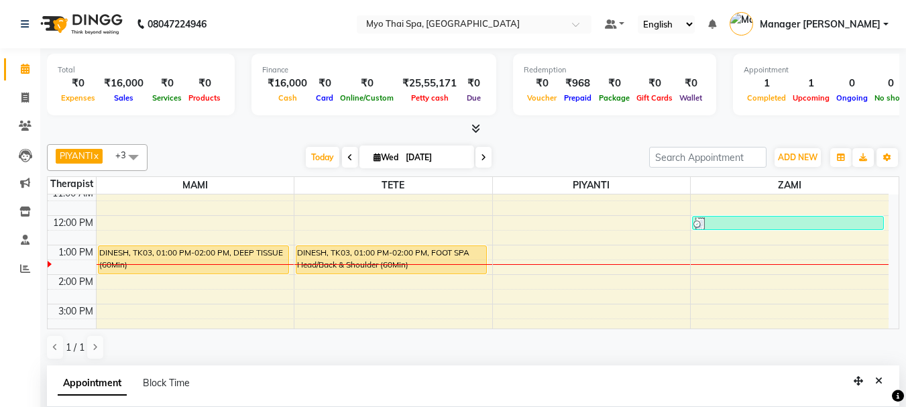
click at [534, 279] on div "9:00 AM 10:00 AM 11:00 AM 12:00 PM 1:00 PM 2:00 PM 3:00 PM 4:00 PM 5:00 PM 6:00…" at bounding box center [468, 333] width 841 height 412
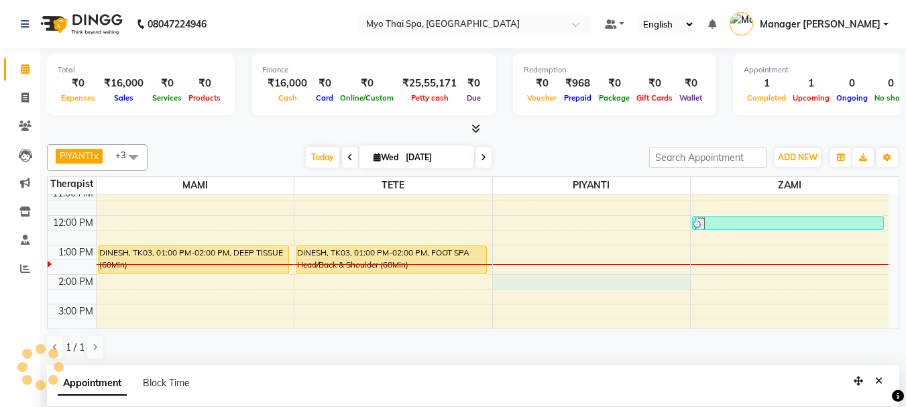
select select "67001"
select select "840"
select select "tentative"
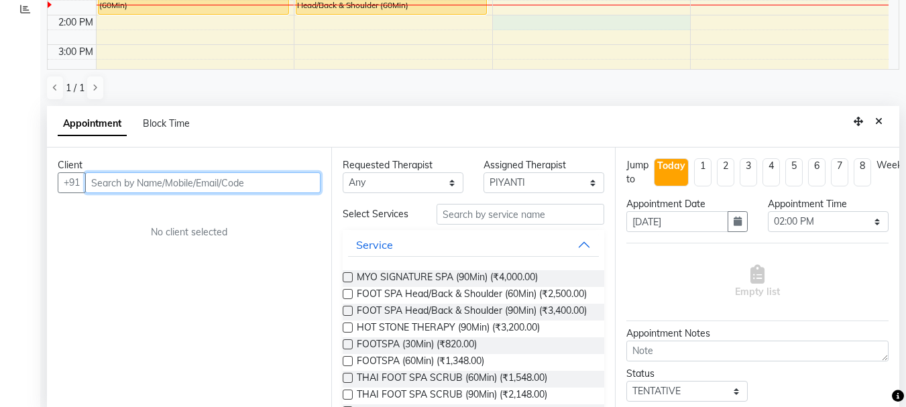
scroll to position [263, 0]
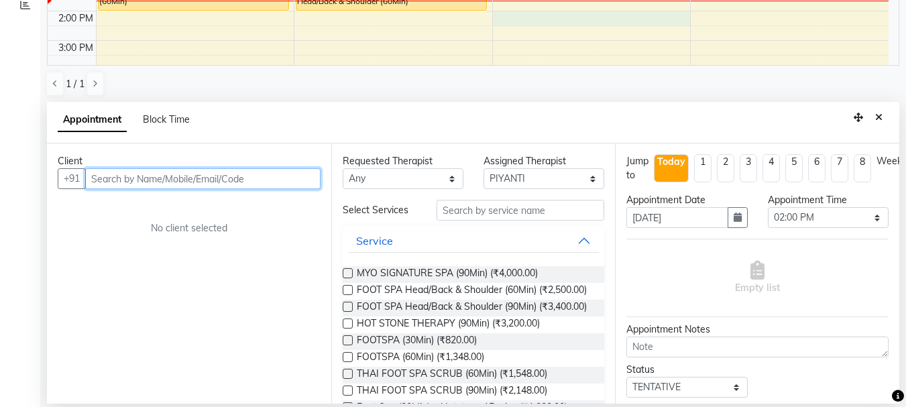
paste input "9867159045"
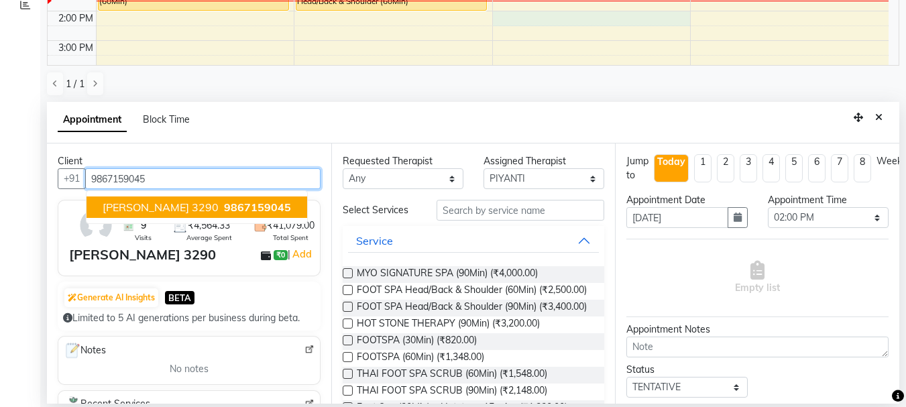
click at [225, 205] on span "9867159045" at bounding box center [257, 206] width 67 height 13
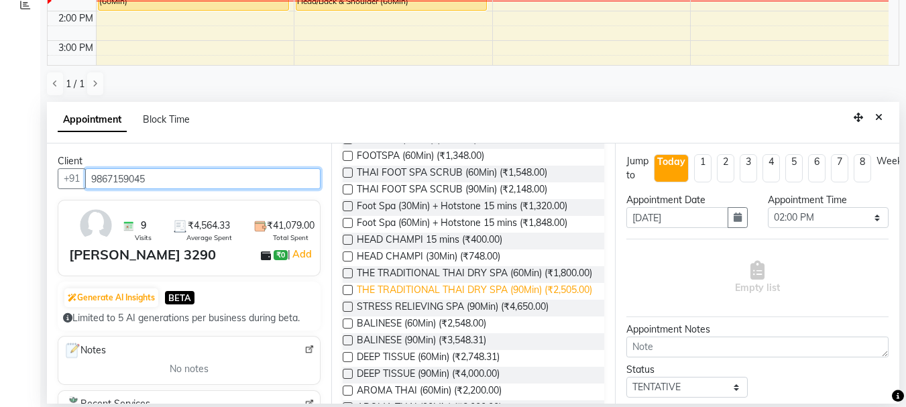
scroll to position [268, 0]
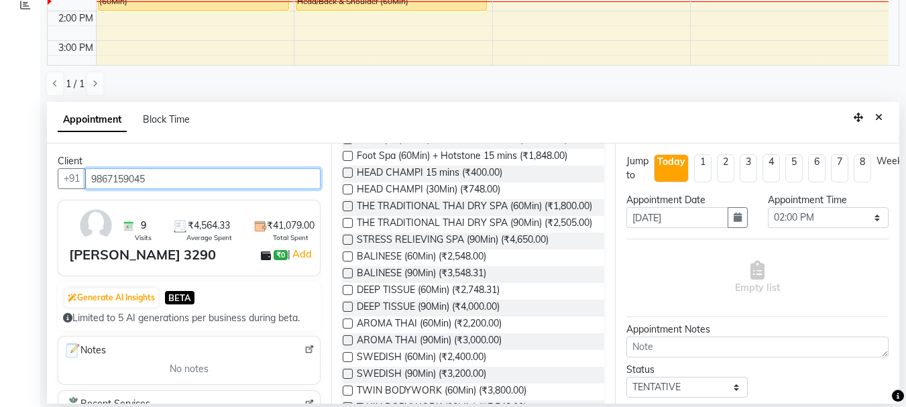
type input "9867159045"
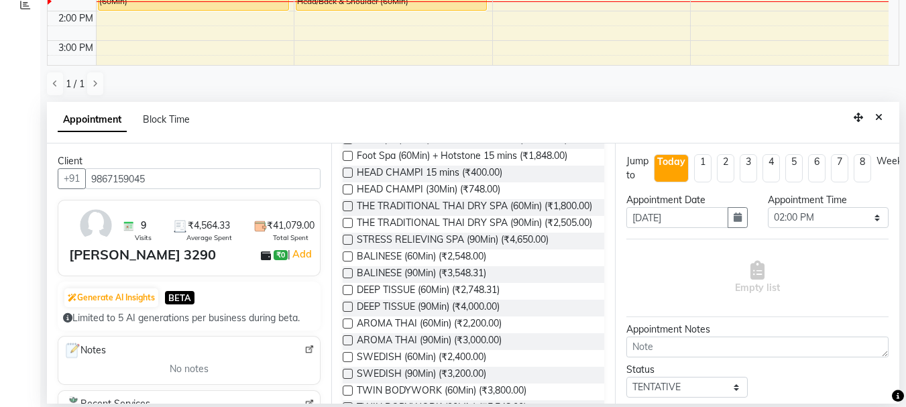
click at [349, 295] on label at bounding box center [348, 290] width 10 height 10
click at [349, 296] on input "checkbox" at bounding box center [347, 291] width 9 height 9
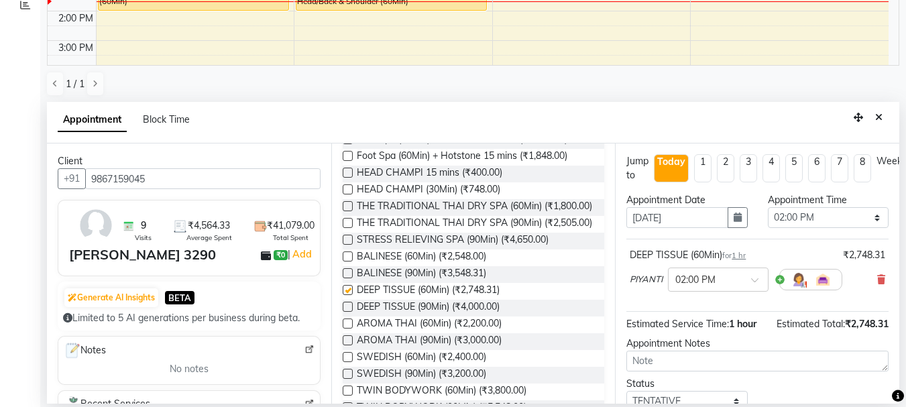
checkbox input "false"
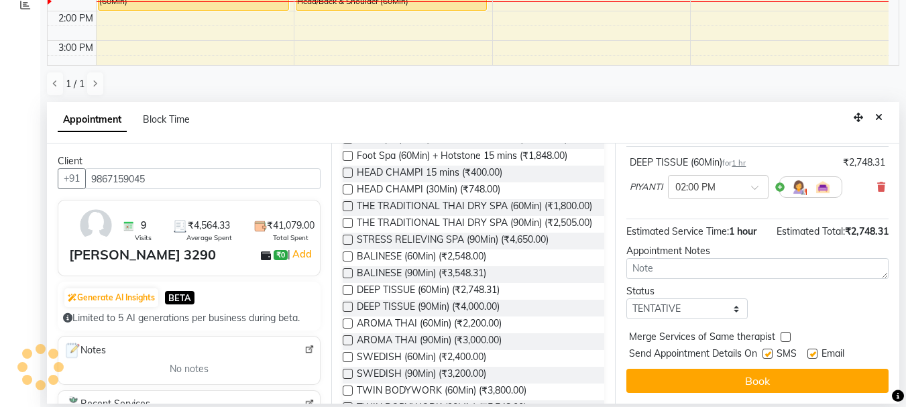
scroll to position [103, 0]
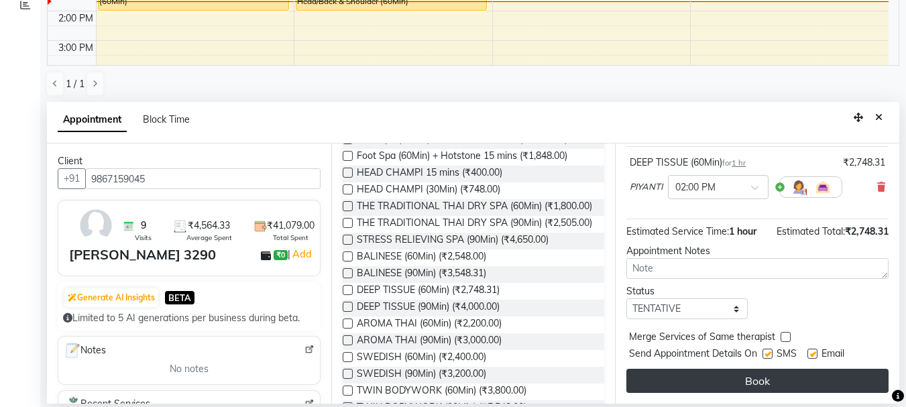
click at [748, 369] on button "Book" at bounding box center [757, 381] width 262 height 24
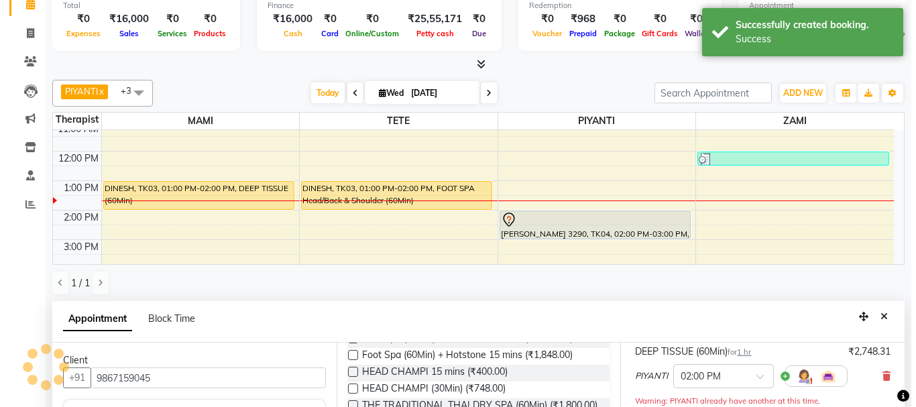
scroll to position [0, 0]
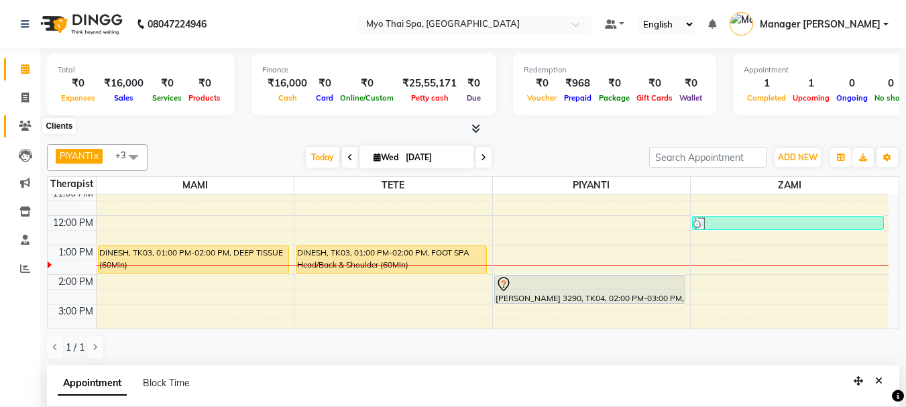
click at [26, 125] on icon at bounding box center [25, 126] width 13 height 10
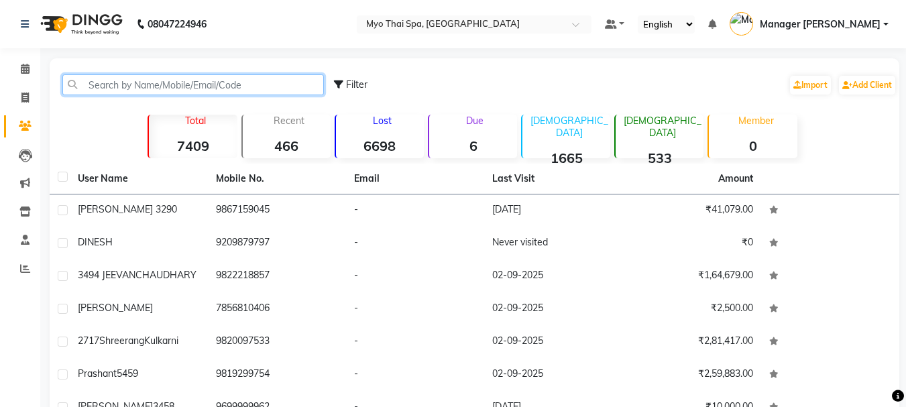
paste input "9867159045"
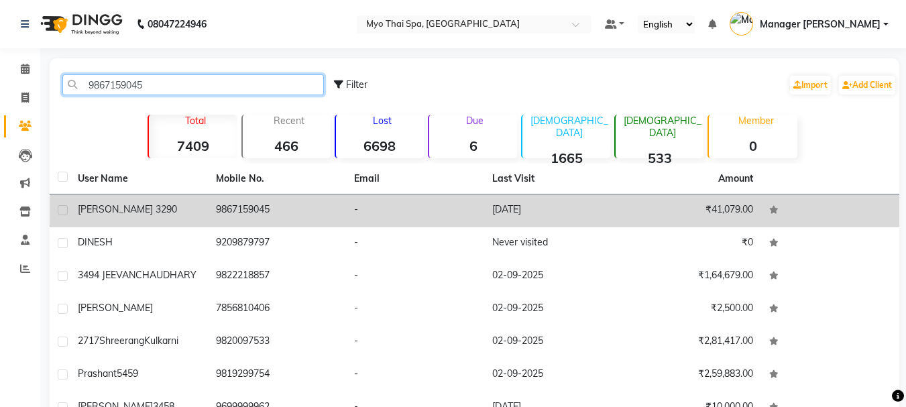
type input "9867159045"
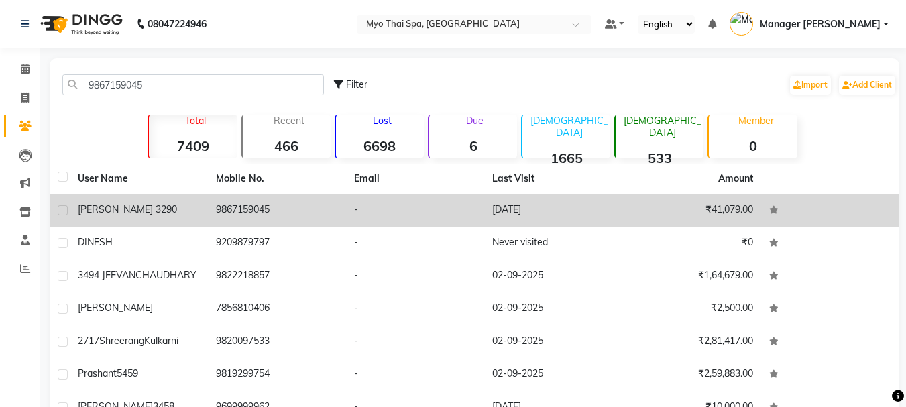
click at [218, 217] on td "9867159045" at bounding box center [277, 210] width 138 height 33
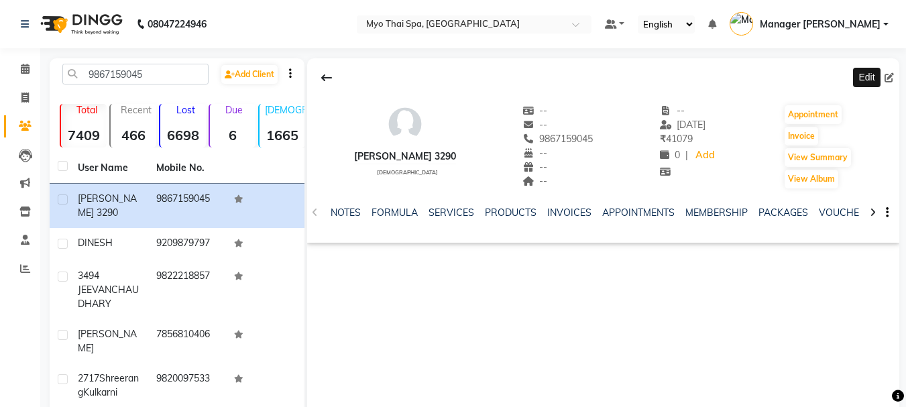
click at [884, 80] on icon at bounding box center [888, 77] width 9 height 9
select select "22"
select select "[DEMOGRAPHIC_DATA]"
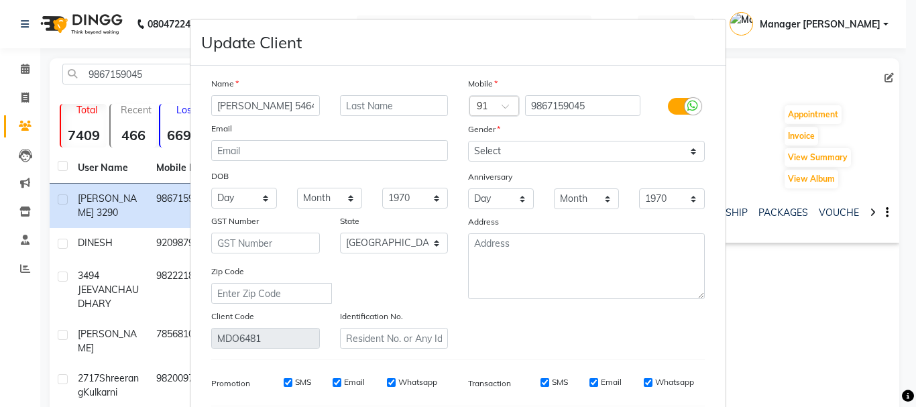
click at [257, 106] on input "[PERSON_NAME] 5464" at bounding box center [265, 105] width 109 height 21
click at [253, 107] on input "[PERSON_NAME] 5464" at bounding box center [265, 105] width 109 height 21
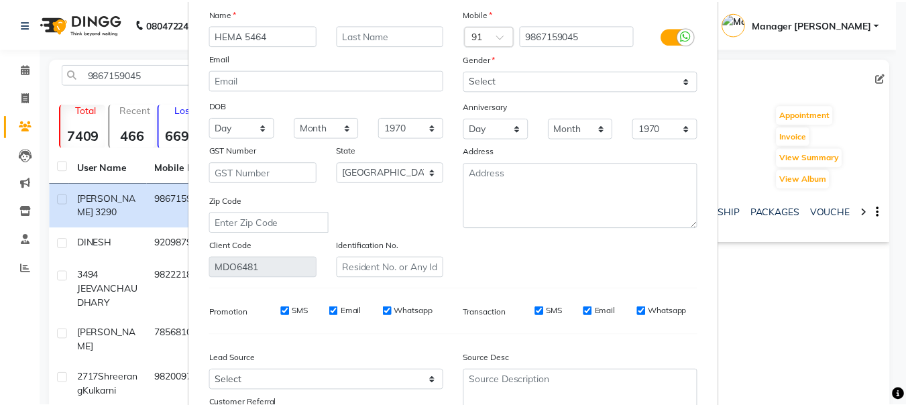
scroll to position [188, 0]
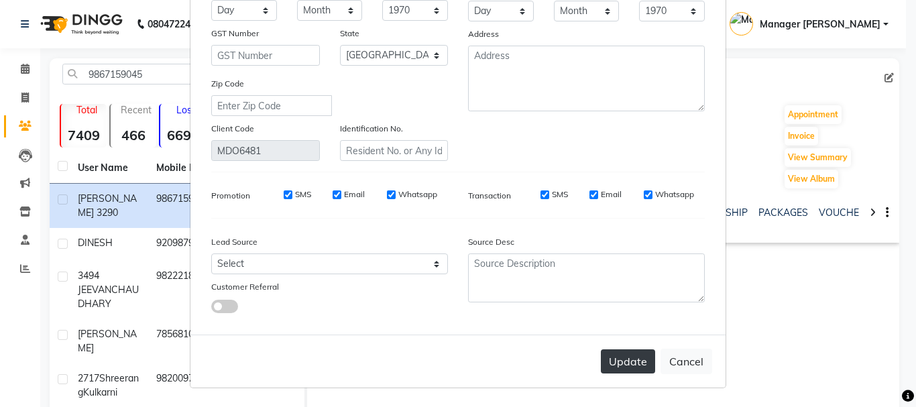
type input "HEMA 5464"
click at [628, 366] on button "Update" at bounding box center [628, 361] width 54 height 24
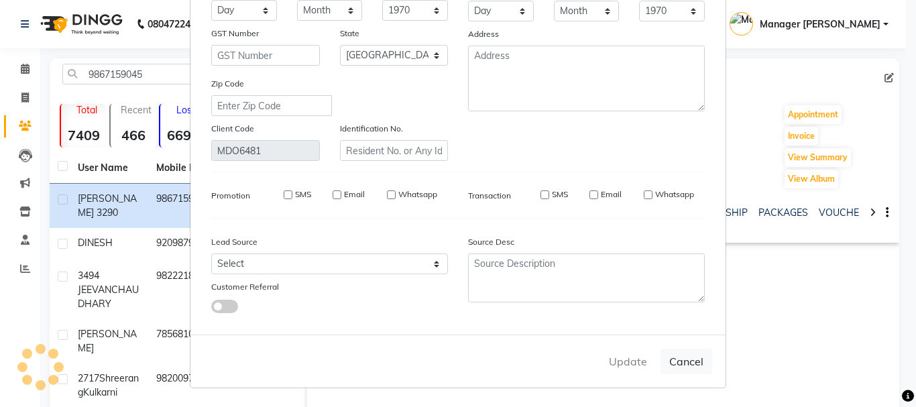
select select
select select "null"
select select
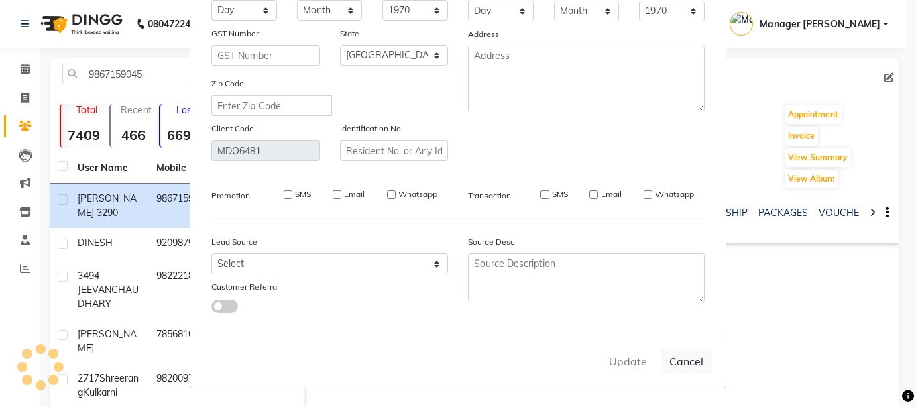
select select
checkbox input "false"
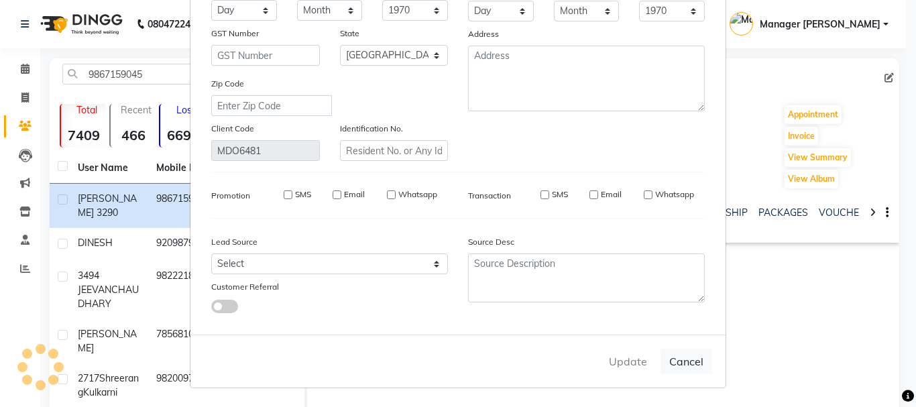
checkbox input "false"
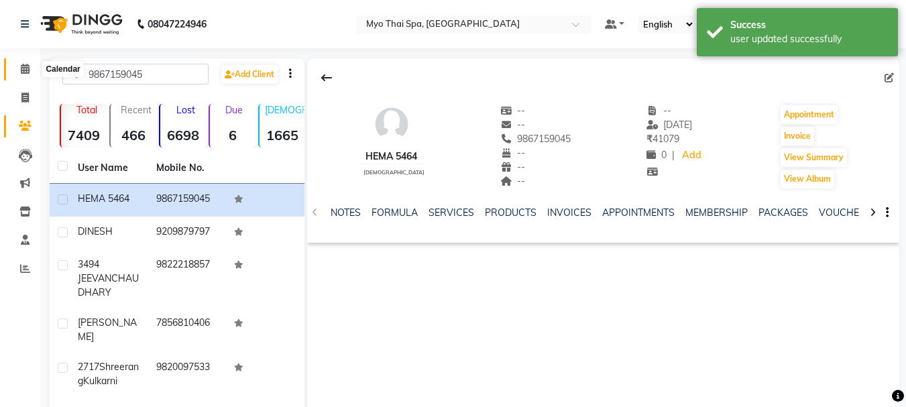
click at [25, 76] on span at bounding box center [24, 69] width 23 height 15
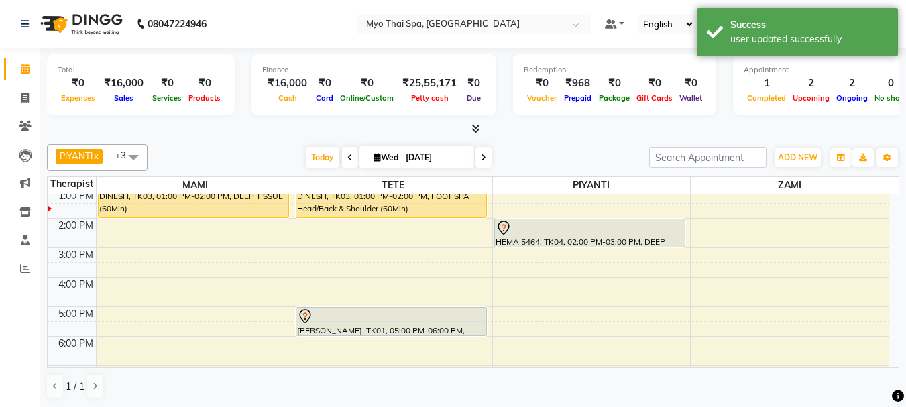
scroll to position [105, 0]
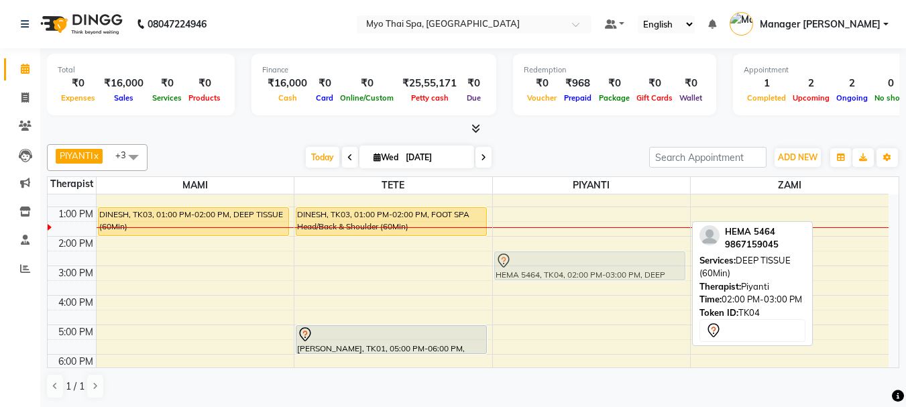
click at [552, 259] on div "HEMA 5464, TK04, 02:00 PM-03:00 PM, DEEP TISSUE (60Min) HEMA 5464, TK04, 02:00 …" at bounding box center [592, 295] width 198 height 412
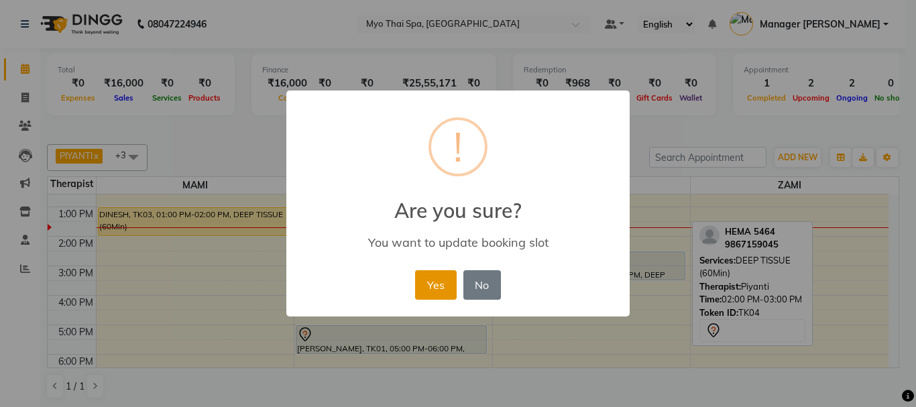
click at [443, 279] on button "Yes" at bounding box center [435, 284] width 41 height 29
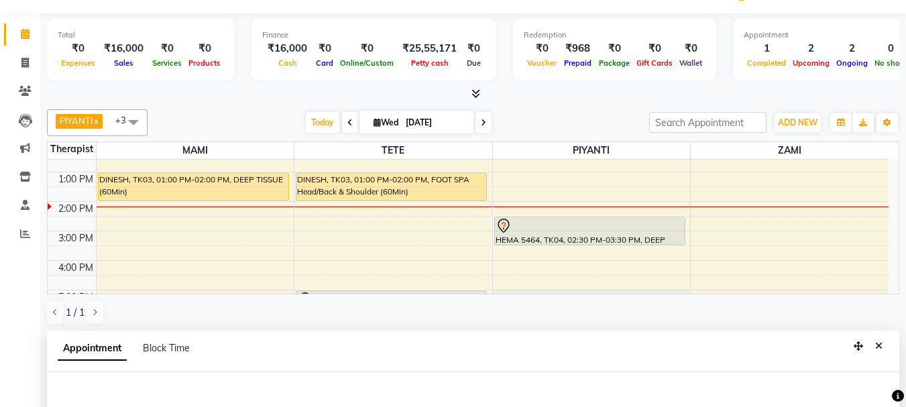
select select "67001"
select select "tentative"
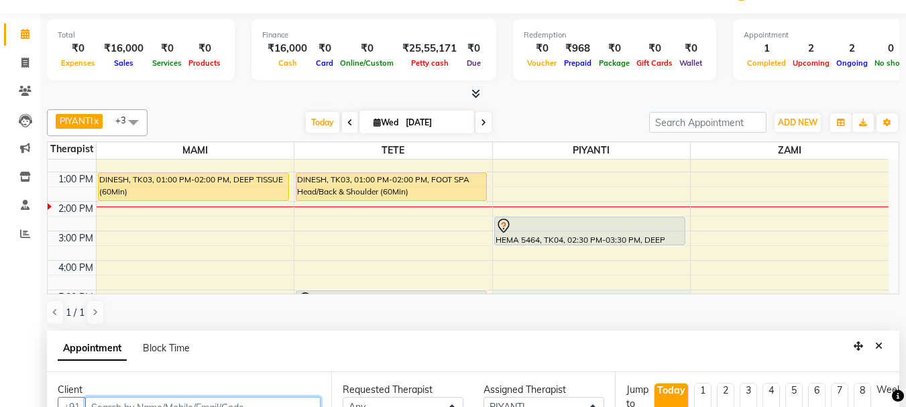
select select "1020"
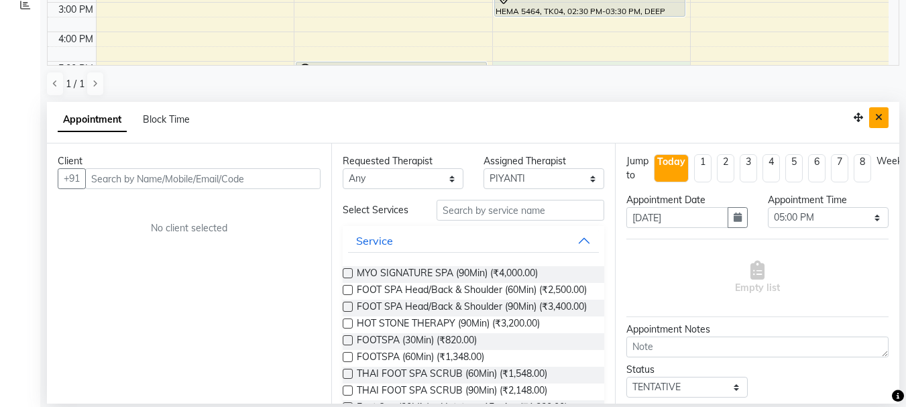
click at [882, 119] on icon "Close" at bounding box center [878, 117] width 7 height 9
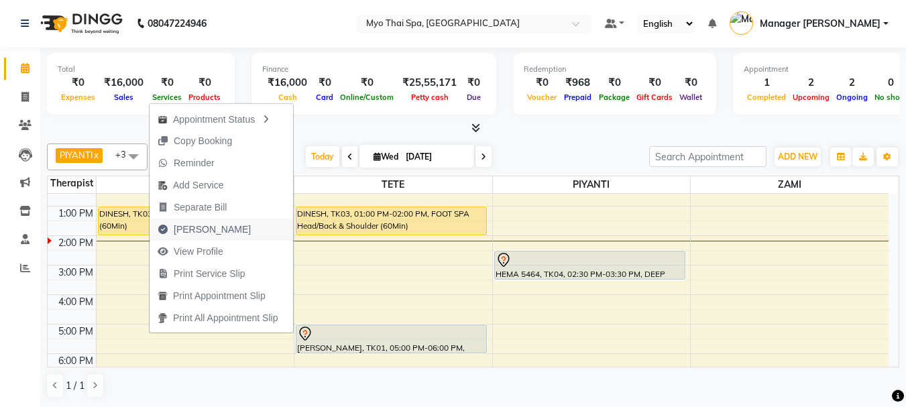
click at [201, 223] on span "[PERSON_NAME]" at bounding box center [212, 230] width 77 height 14
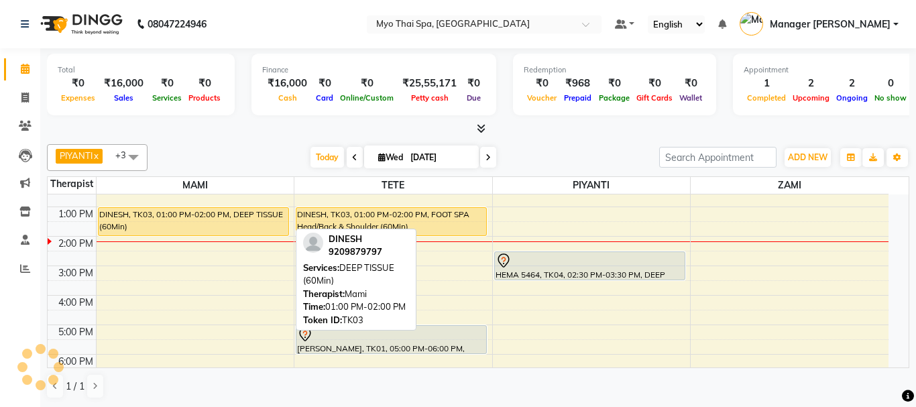
select select "5086"
select select "service"
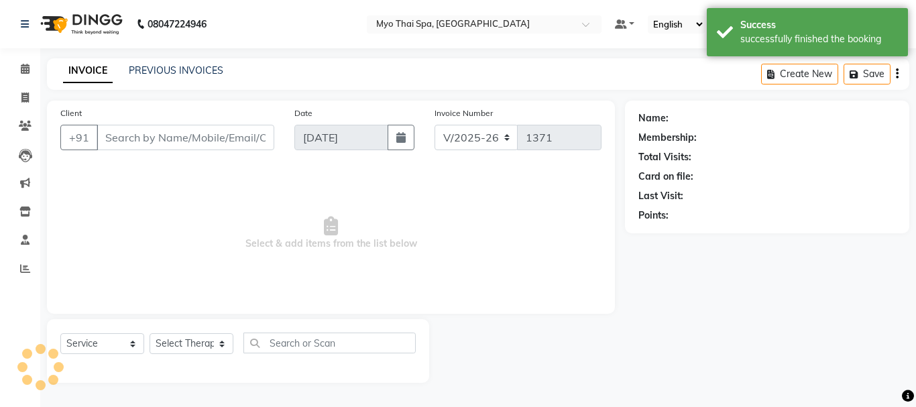
type input "9209879797"
select select "33413"
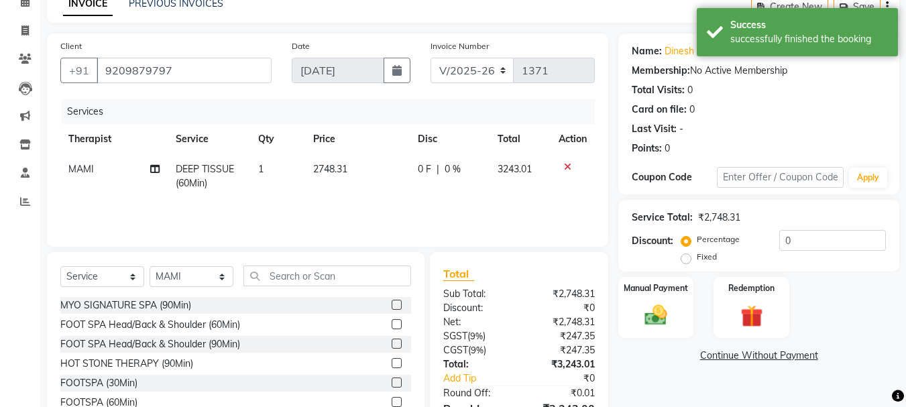
click at [391, 325] on label at bounding box center [396, 324] width 10 height 10
click at [391, 325] on input "checkbox" at bounding box center [395, 324] width 9 height 9
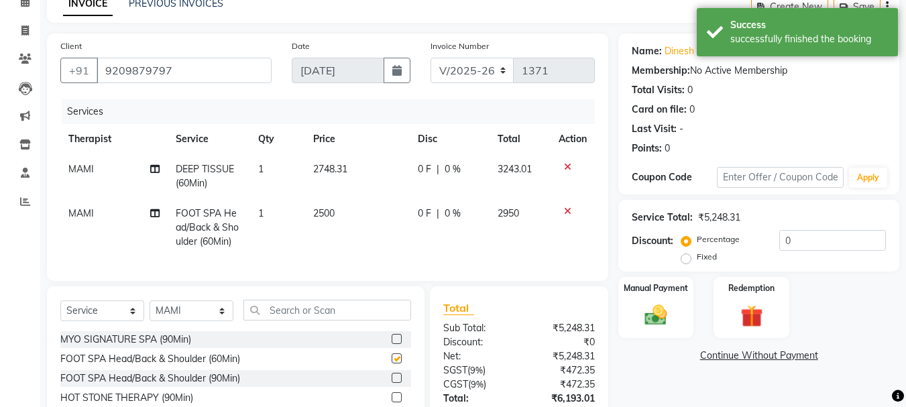
checkbox input "false"
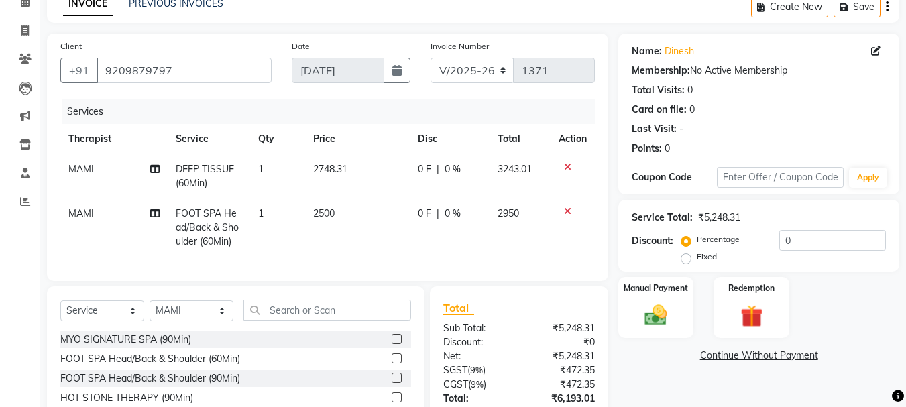
click at [86, 217] on span "MAMI" at bounding box center [80, 213] width 25 height 12
select select "33413"
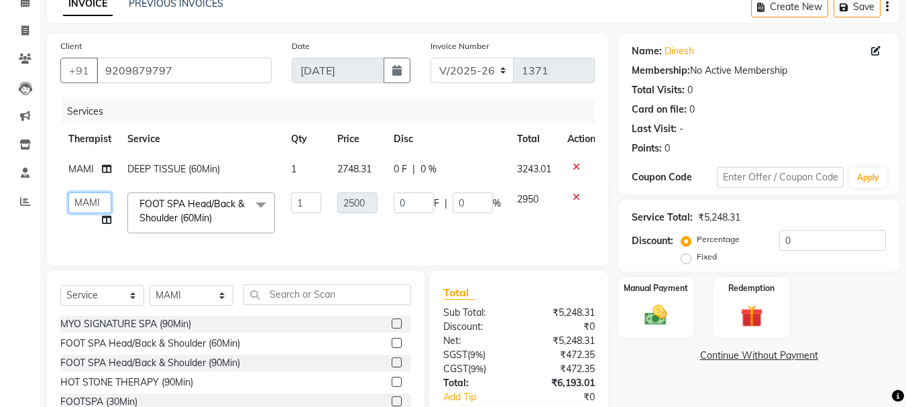
click at [94, 198] on select "[PERSON_NAME] MAMI Manager Amung Manager [PERSON_NAME] PIYANTI [PERSON_NAME]" at bounding box center [89, 202] width 43 height 21
select select "31939"
click at [570, 207] on td at bounding box center [581, 212] width 44 height 57
click at [806, 234] on input "0" at bounding box center [832, 240] width 107 height 21
type input "1"
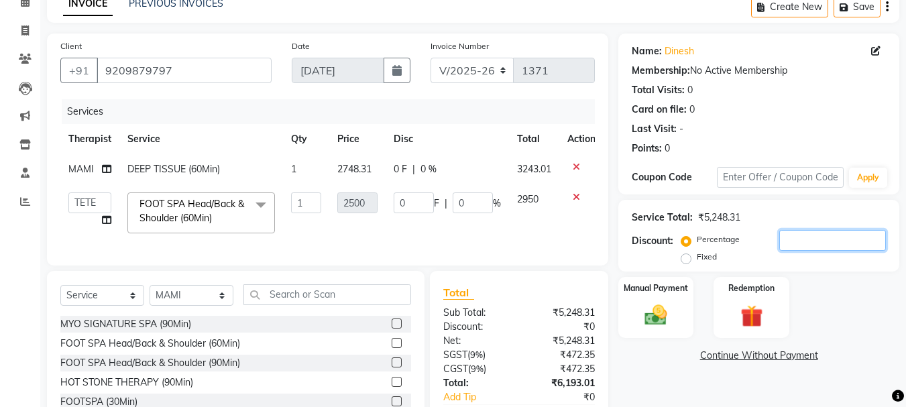
type input "25"
type input "1"
type input "15"
type input "375"
type input "15"
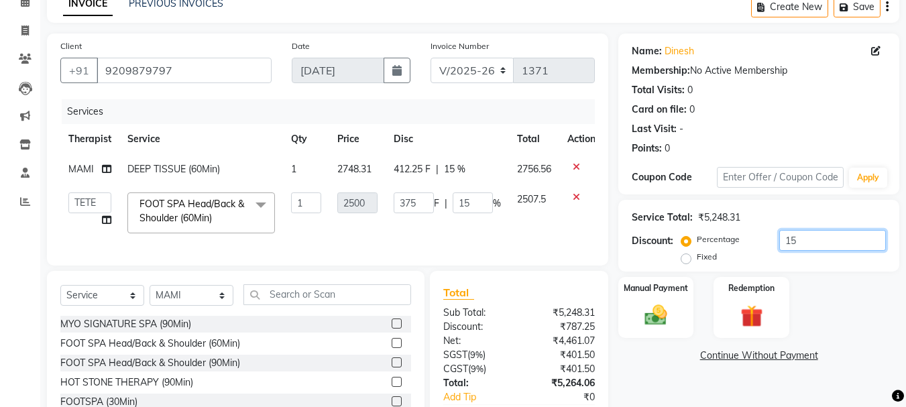
scroll to position [172, 0]
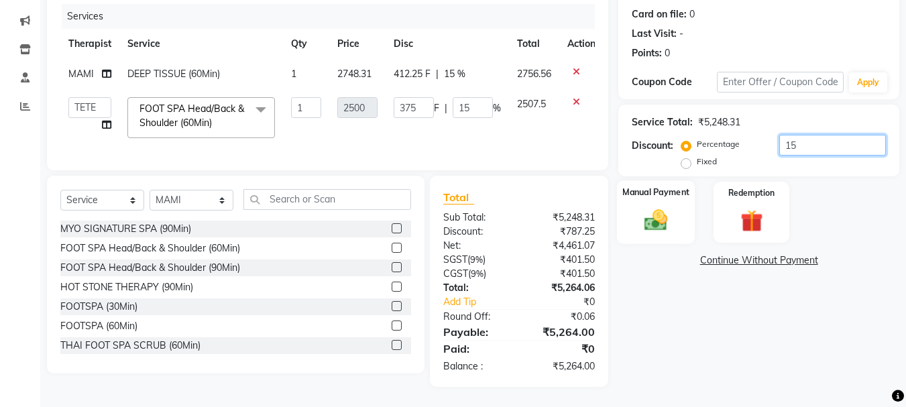
type input "15"
click at [678, 192] on div "Manual Payment" at bounding box center [656, 212] width 78 height 64
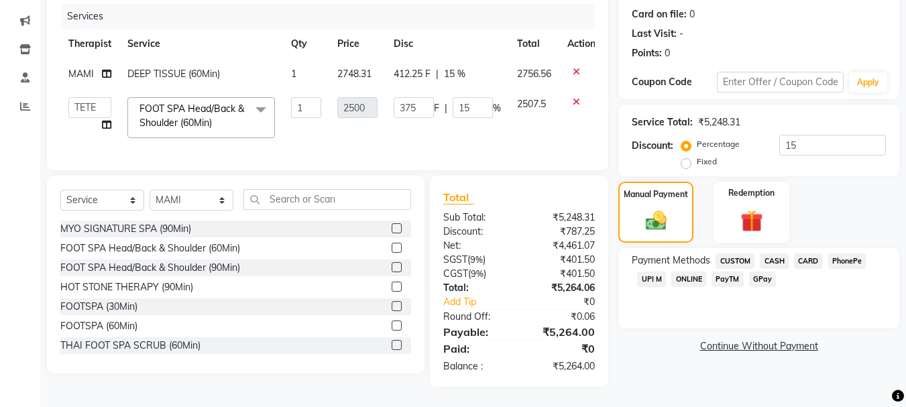
click at [779, 253] on span "CASH" at bounding box center [774, 260] width 29 height 15
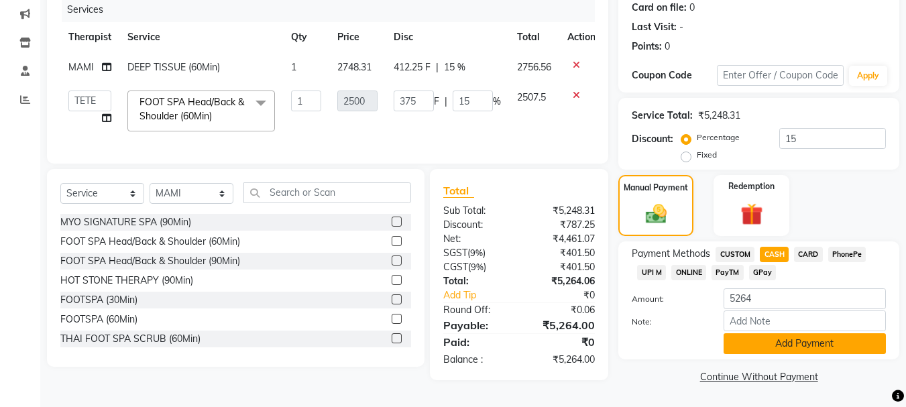
click at [788, 339] on button "Add Payment" at bounding box center [804, 343] width 162 height 21
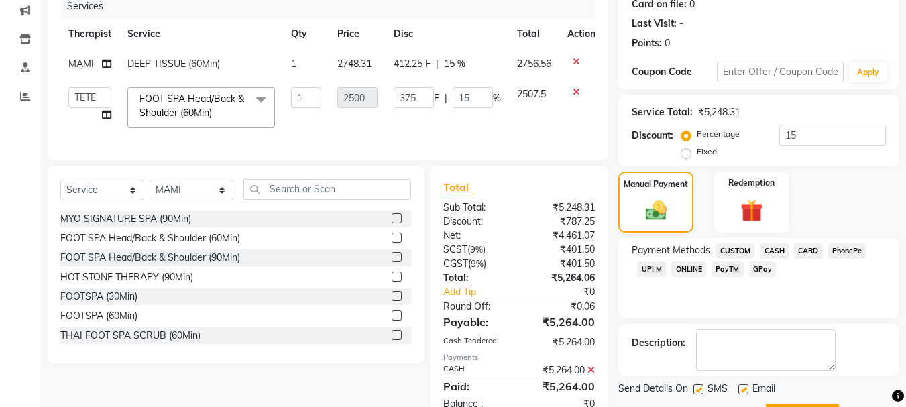
scroll to position [233, 0]
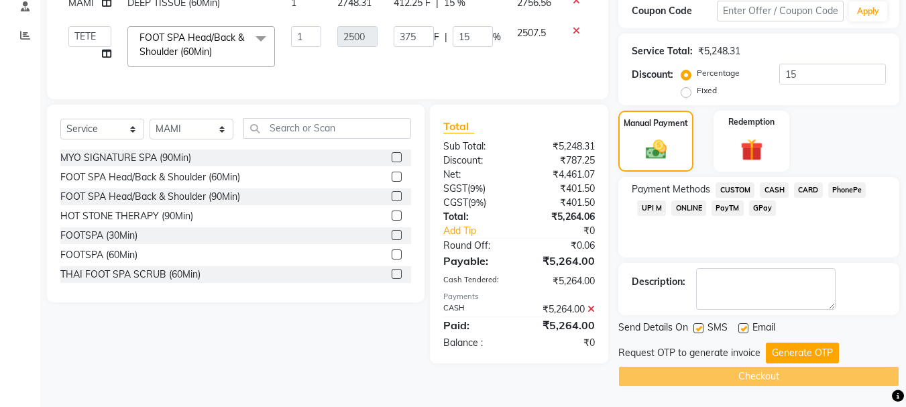
click at [803, 348] on button "Generate OTP" at bounding box center [802, 353] width 73 height 21
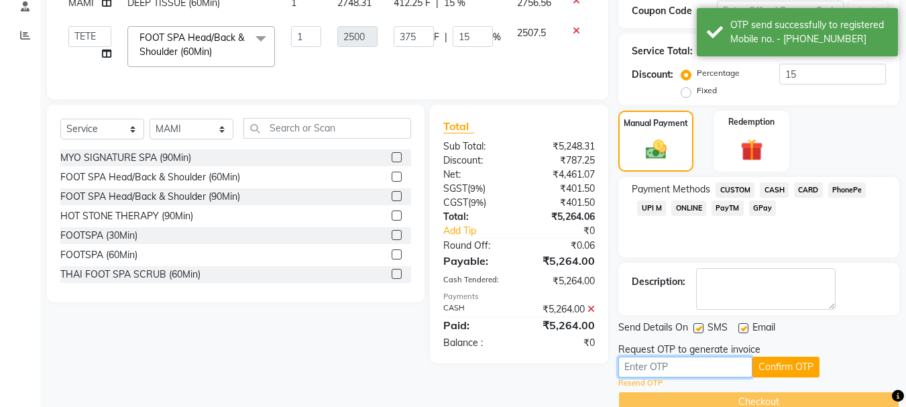
click at [702, 362] on input "text" at bounding box center [685, 367] width 134 height 21
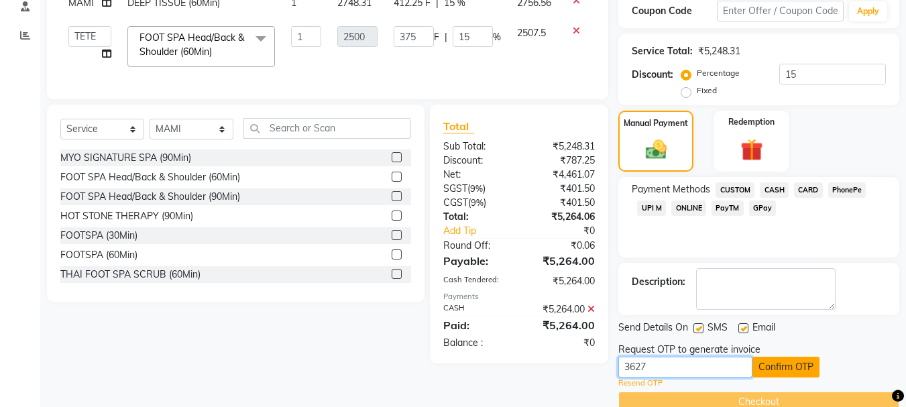
type input "3627"
click at [772, 361] on button "Confirm OTP" at bounding box center [785, 367] width 67 height 21
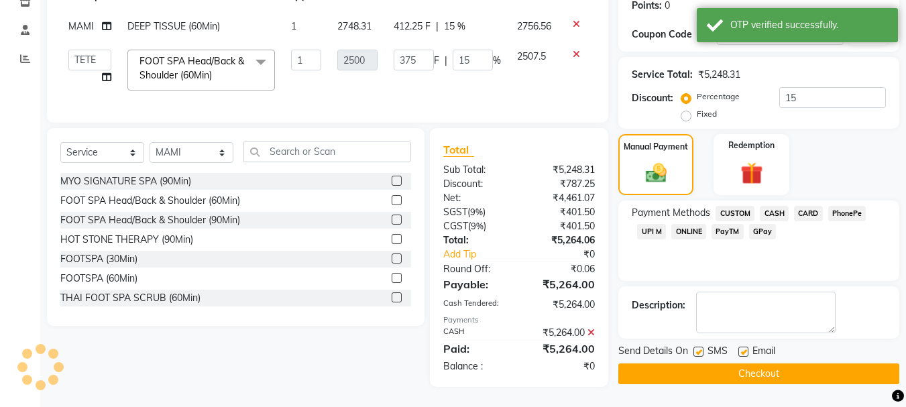
scroll to position [220, 0]
click at [772, 363] on button "Checkout" at bounding box center [758, 373] width 281 height 21
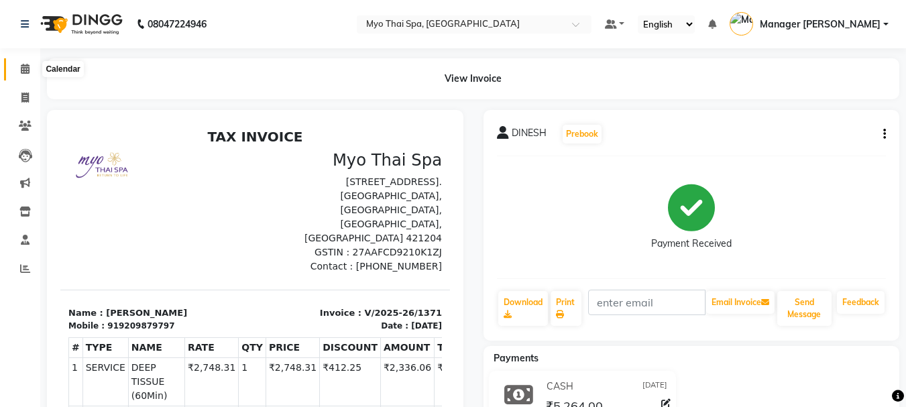
click at [26, 68] on icon at bounding box center [25, 69] width 9 height 10
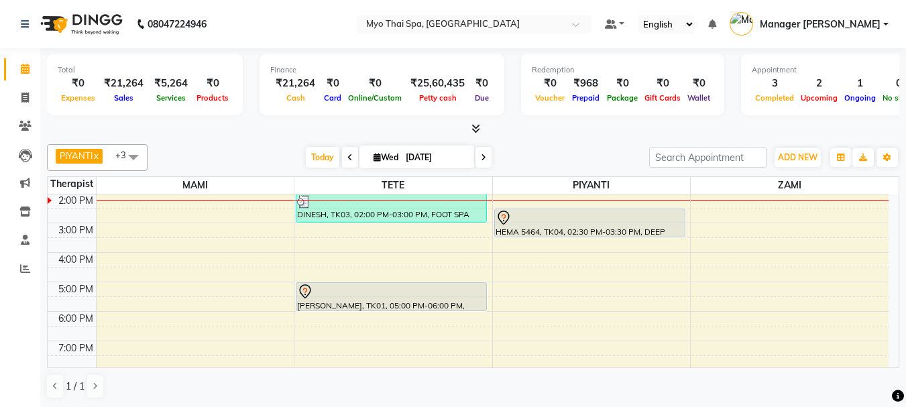
scroll to position [14, 0]
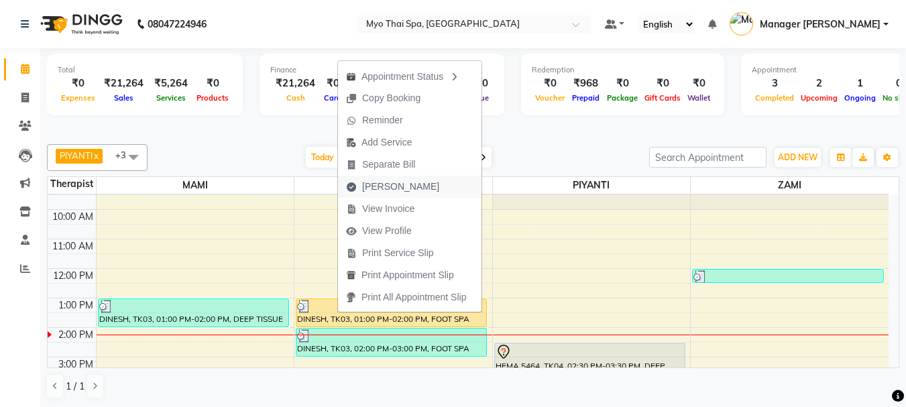
click at [384, 182] on span "[PERSON_NAME]" at bounding box center [400, 187] width 77 height 14
select select "service"
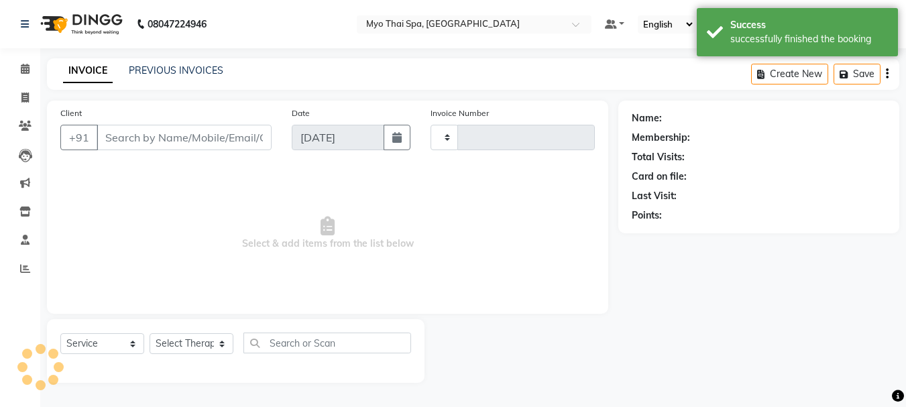
type input "1372"
select select "5086"
type input "9209879797"
select select "31939"
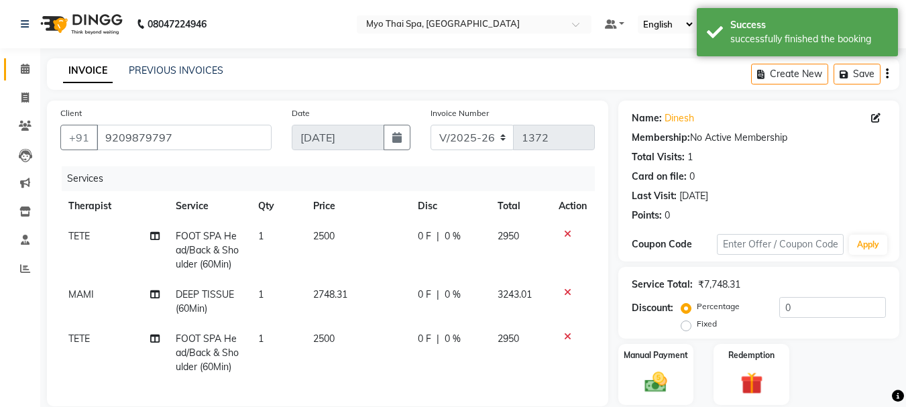
click at [21, 66] on icon at bounding box center [25, 69] width 9 height 10
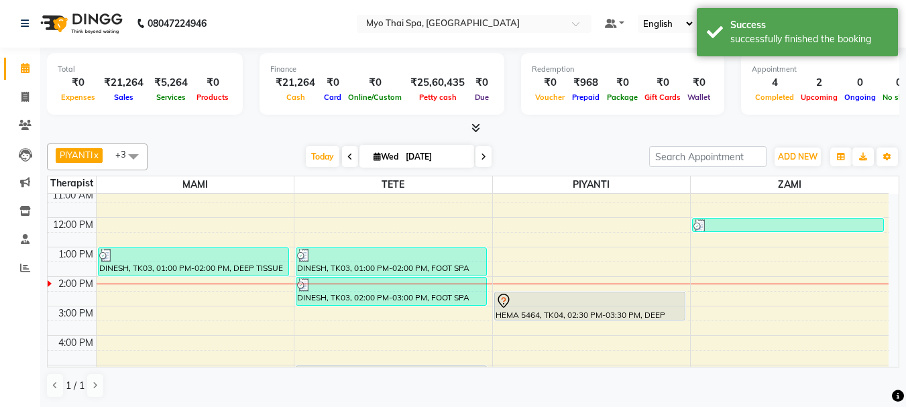
scroll to position [134, 0]
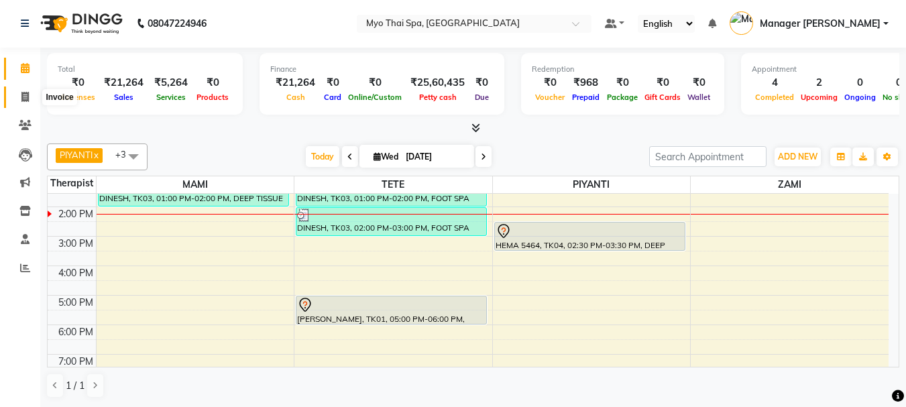
click at [19, 101] on span at bounding box center [24, 97] width 23 height 15
select select "service"
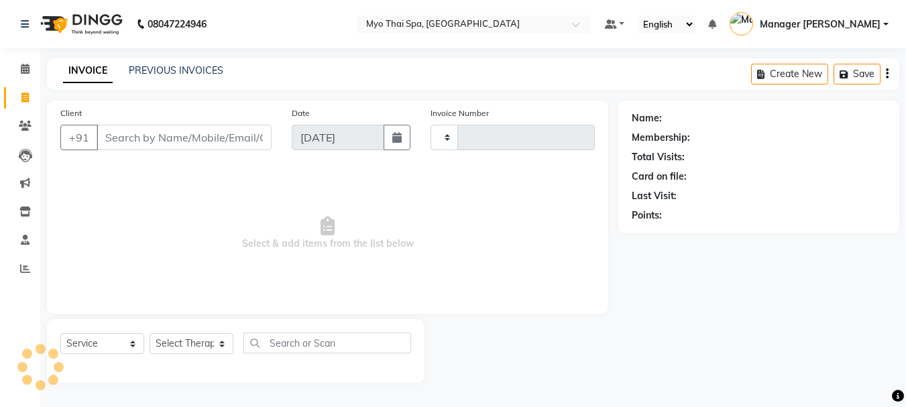
type input "1372"
select select "5086"
click at [172, 77] on div "PREVIOUS INVOICES" at bounding box center [176, 71] width 95 height 14
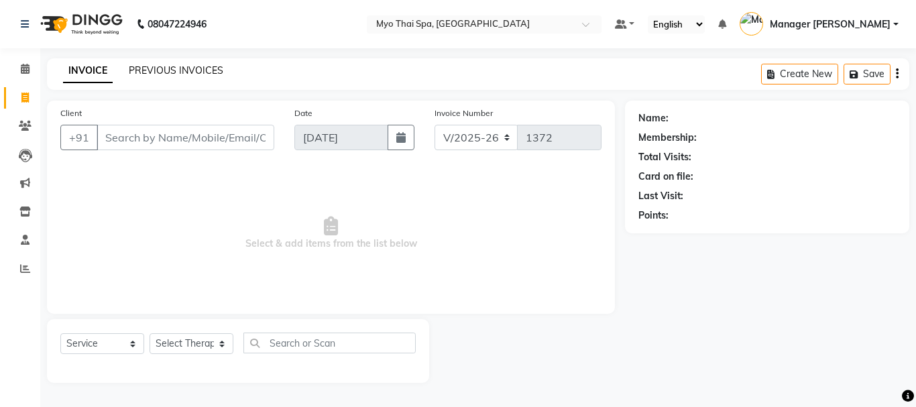
click at [172, 74] on link "PREVIOUS INVOICES" at bounding box center [176, 70] width 95 height 12
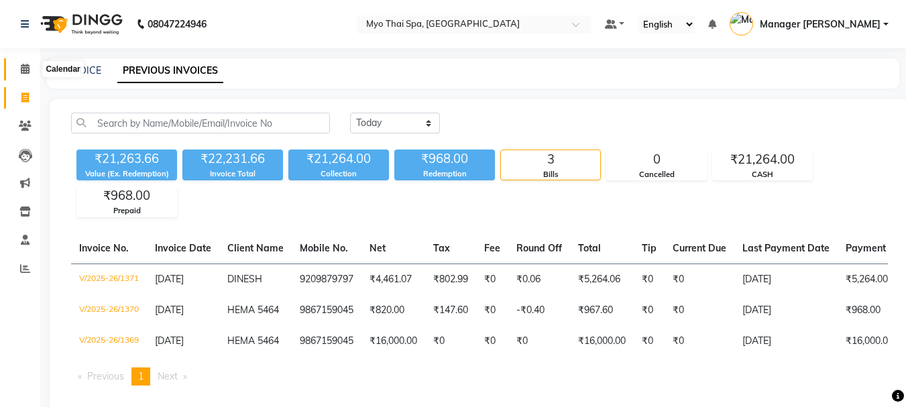
click at [15, 62] on span at bounding box center [24, 69] width 23 height 15
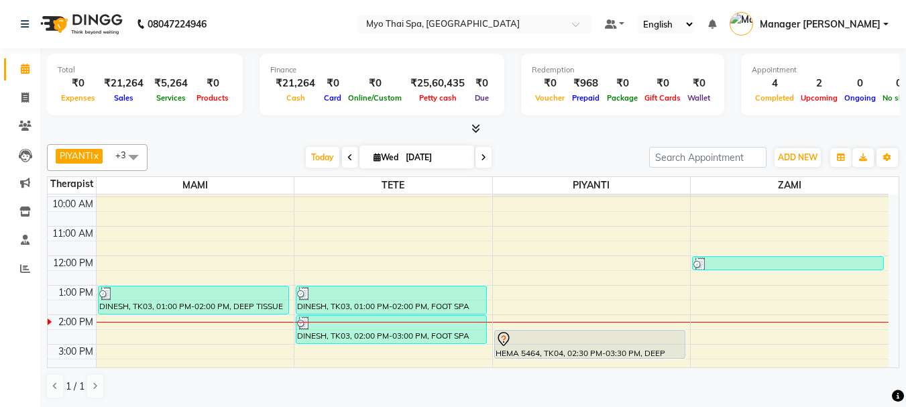
scroll to position [67, 0]
